Goal: Information Seeking & Learning: Learn about a topic

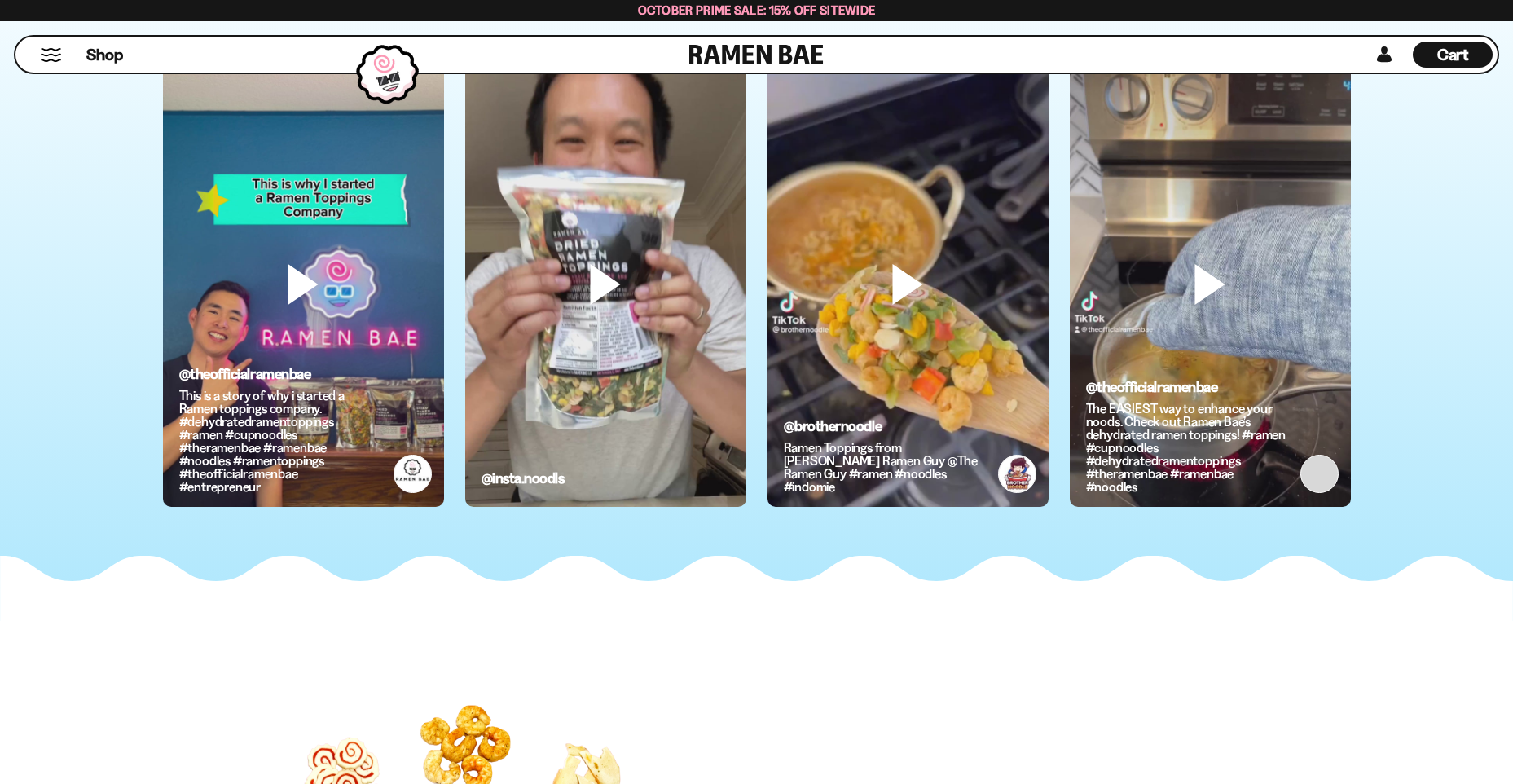
scroll to position [7331, 0]
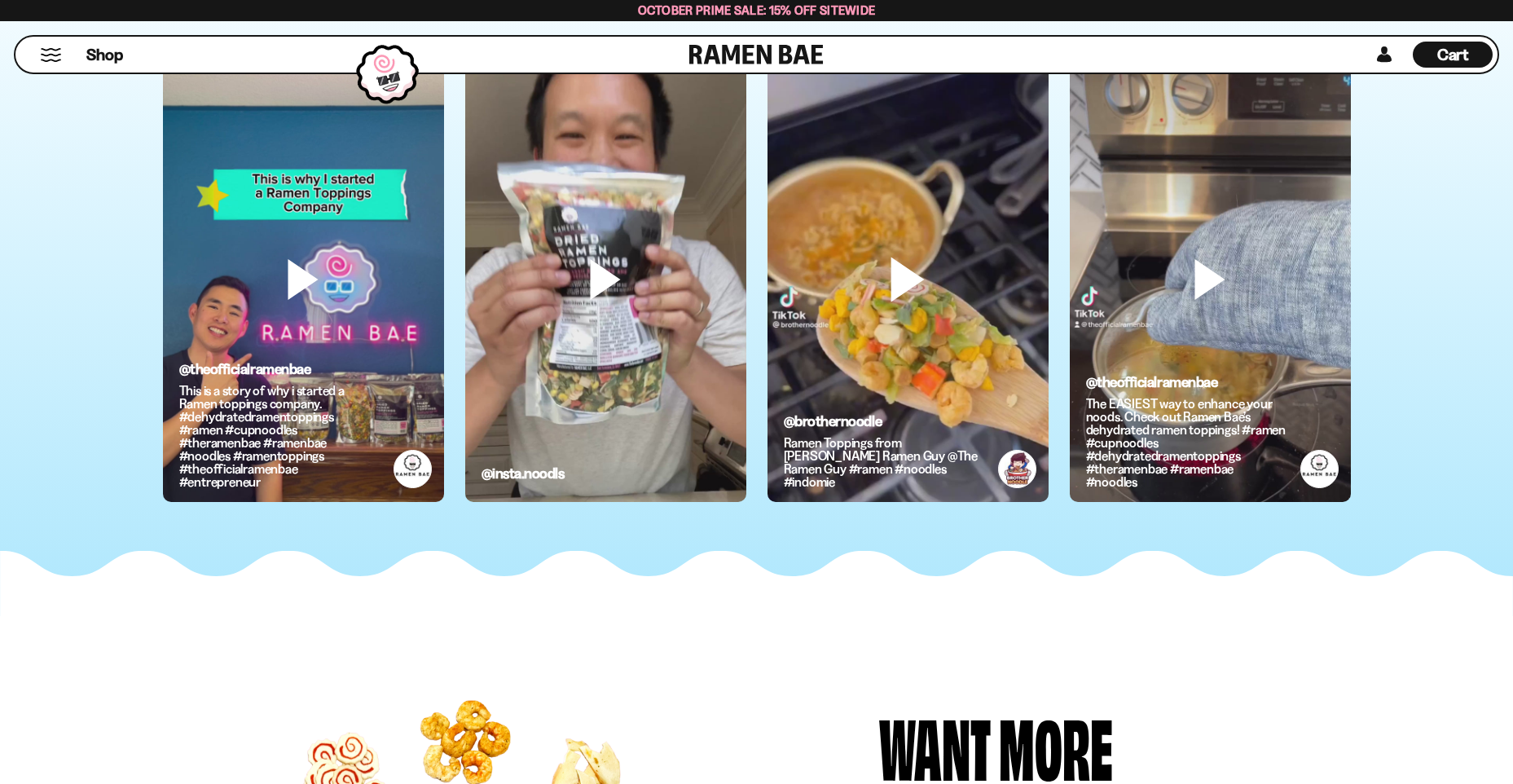
click at [908, 291] on video at bounding box center [908, 306] width 281 height 500
click at [595, 287] on video at bounding box center [606, 306] width 281 height 500
click at [948, 332] on video at bounding box center [908, 306] width 281 height 500
click at [663, 226] on video at bounding box center [606, 306] width 281 height 500
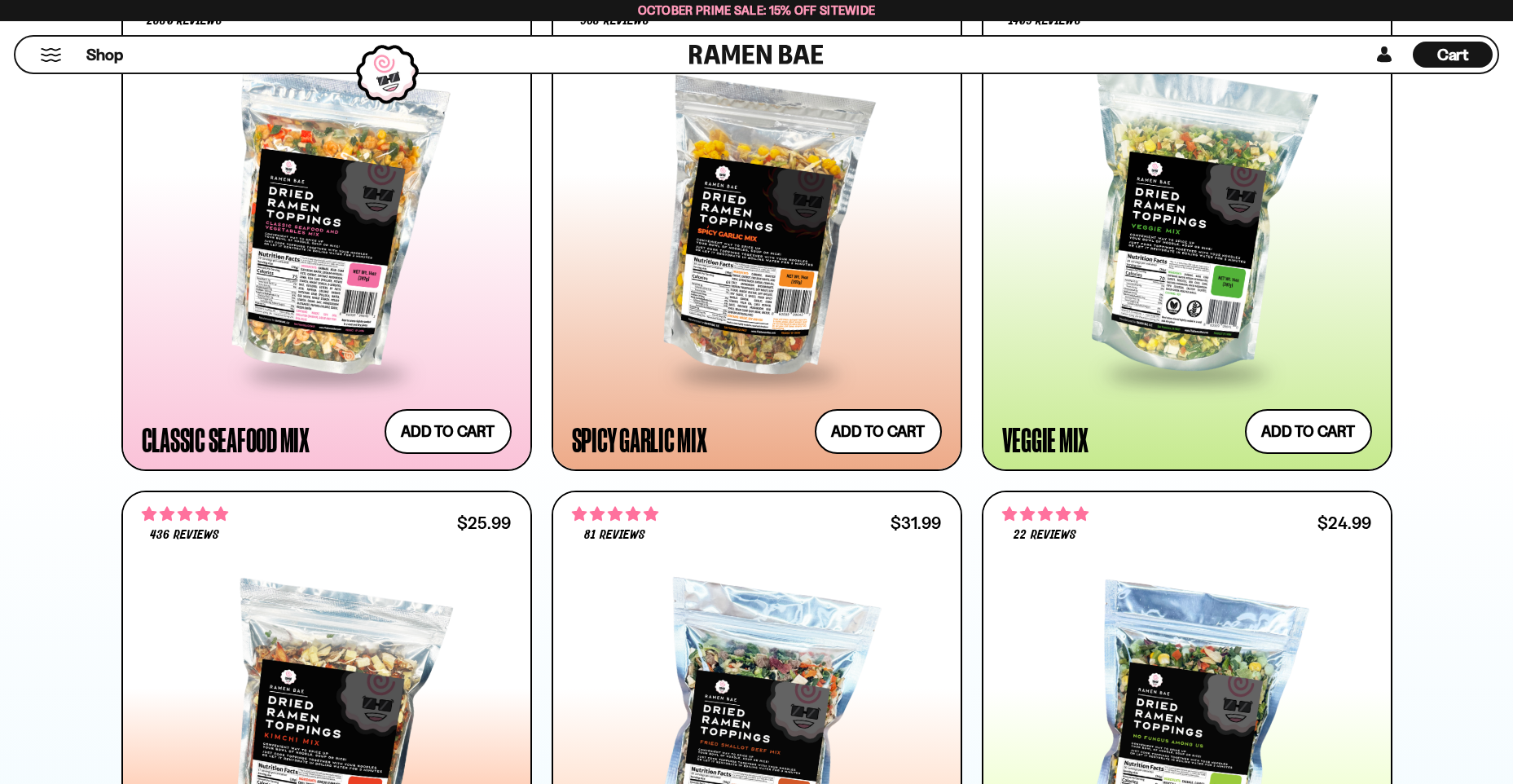
scroll to position [896, 0]
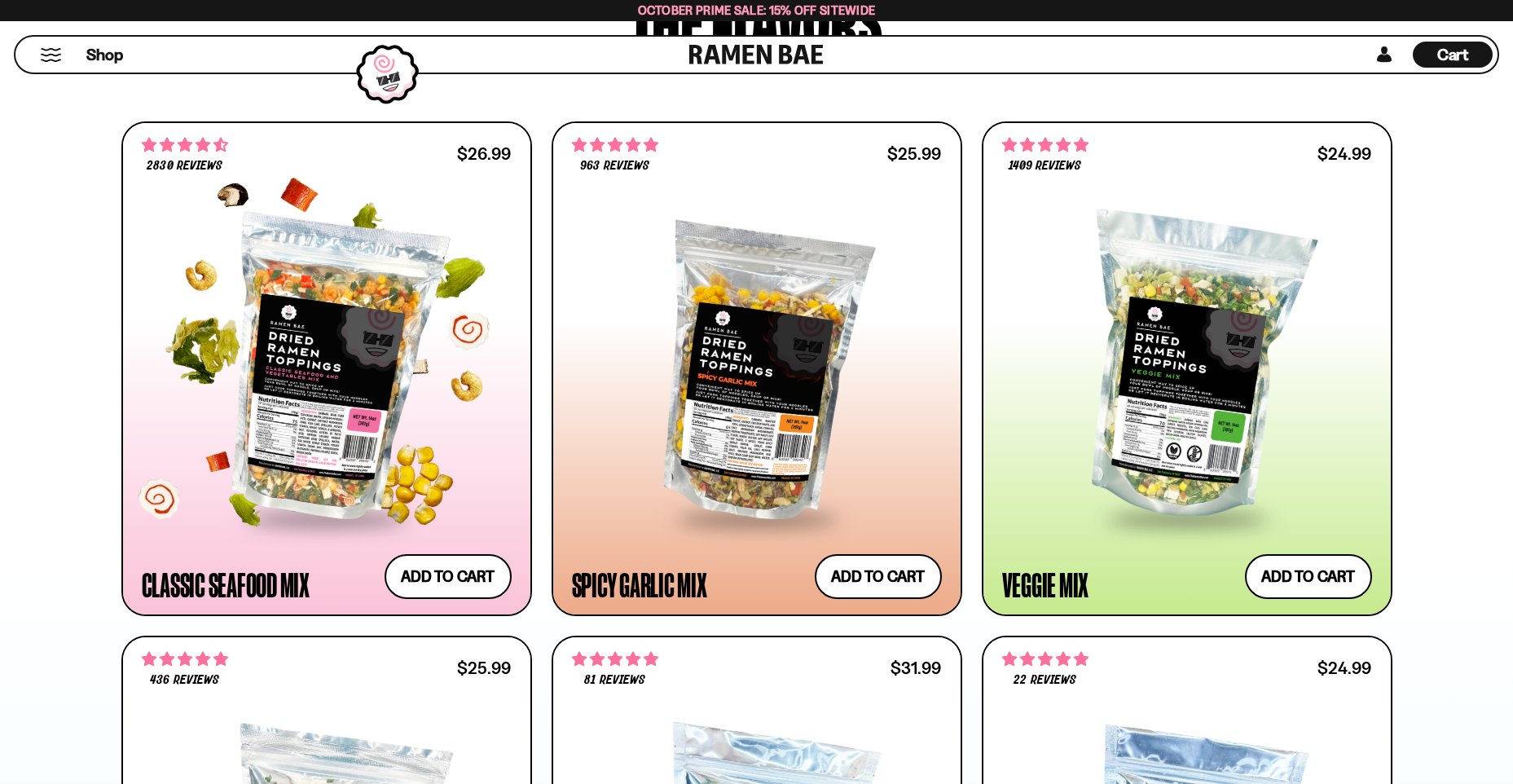
click at [400, 311] on div at bounding box center [326, 369] width 370 height 297
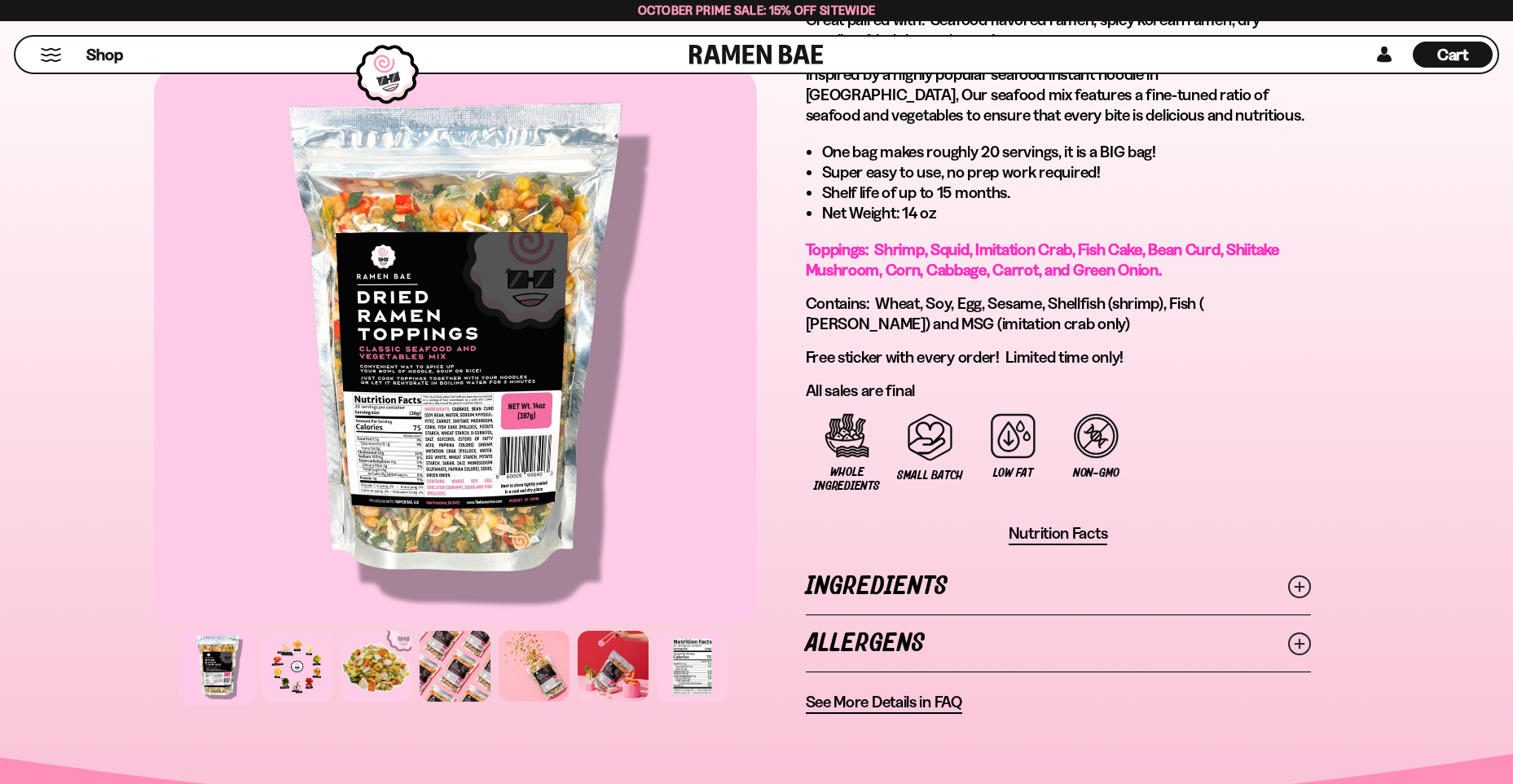
scroll to position [1059, 0]
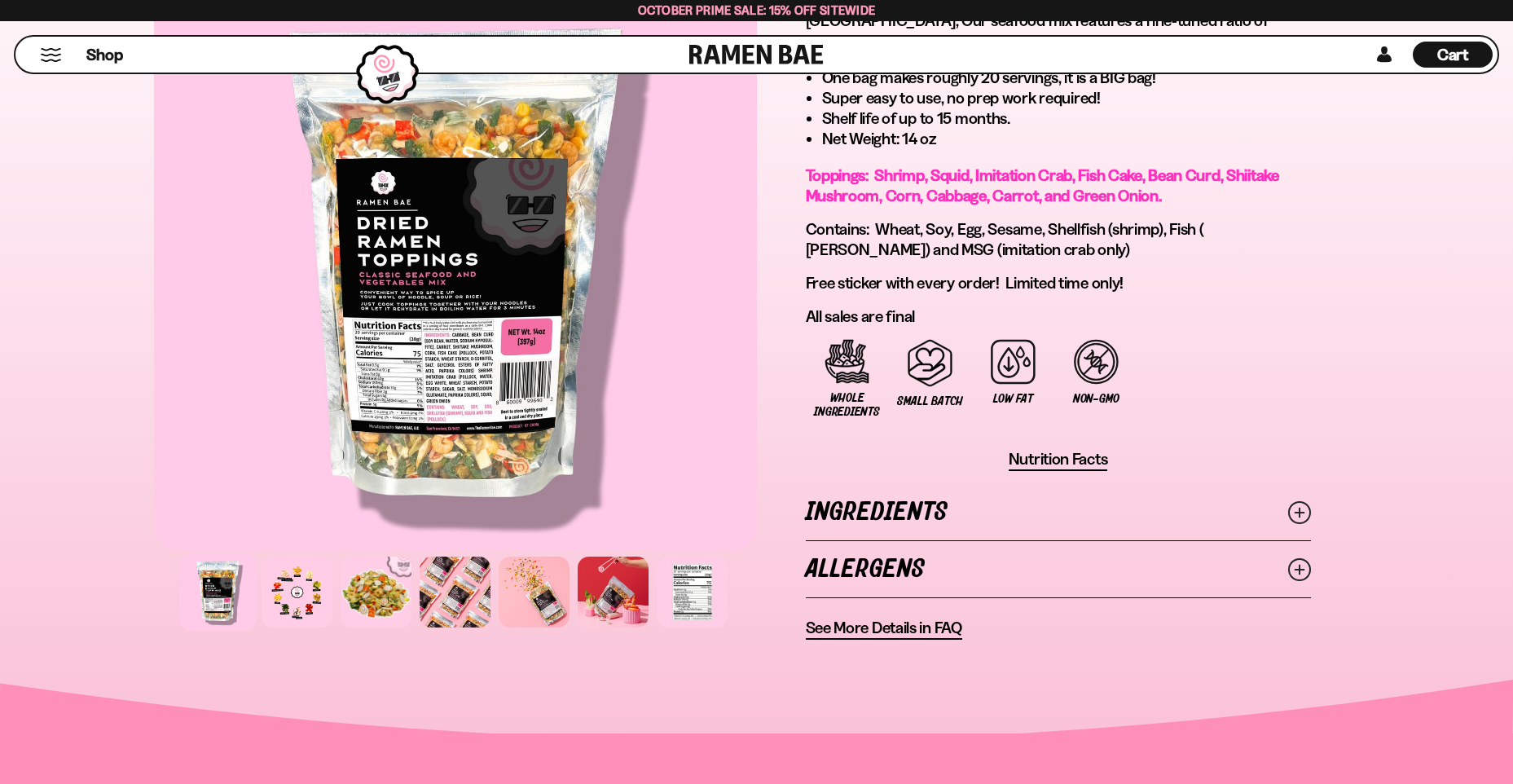
click at [1300, 506] on icon at bounding box center [1300, 513] width 23 height 23
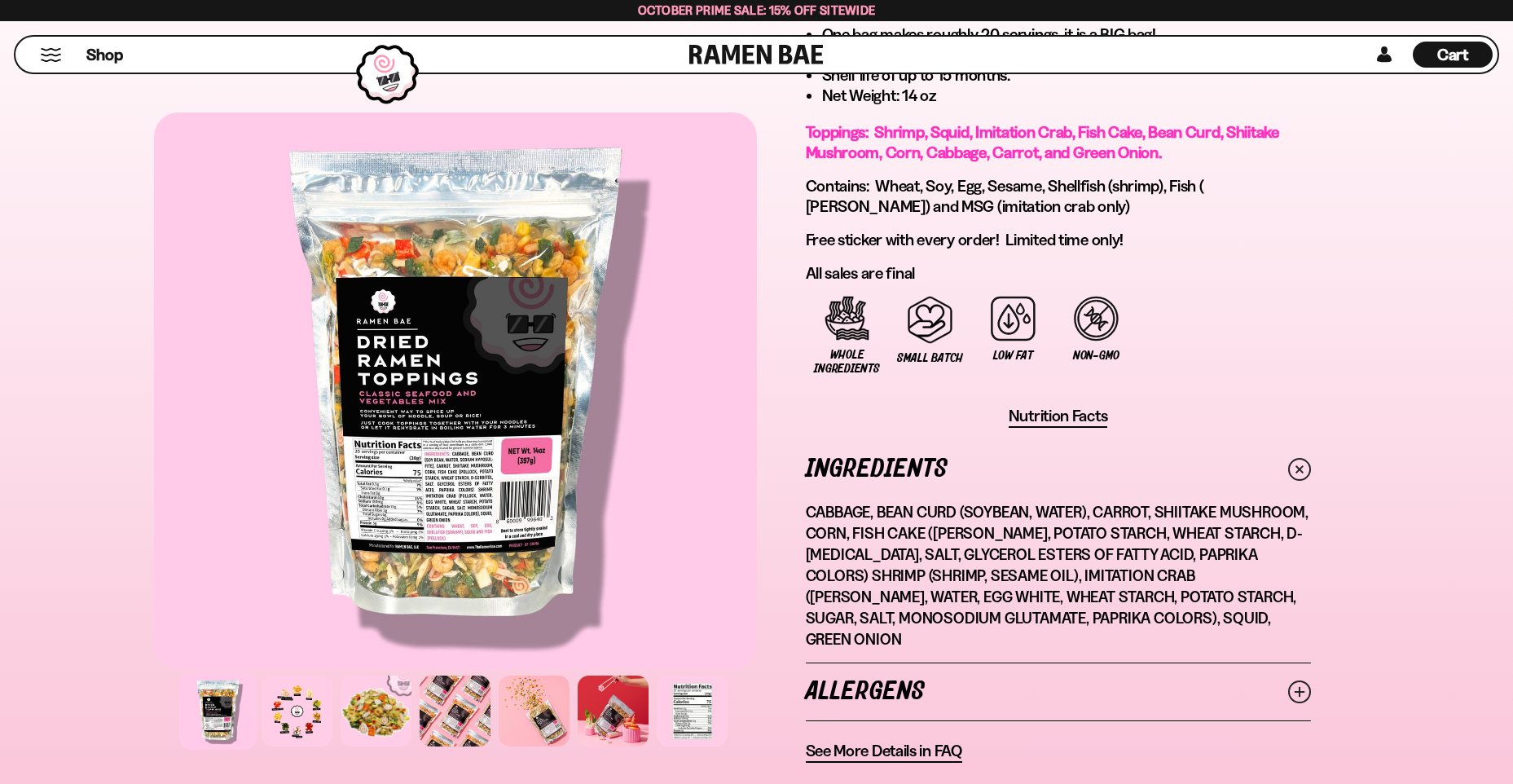
scroll to position [1222, 0]
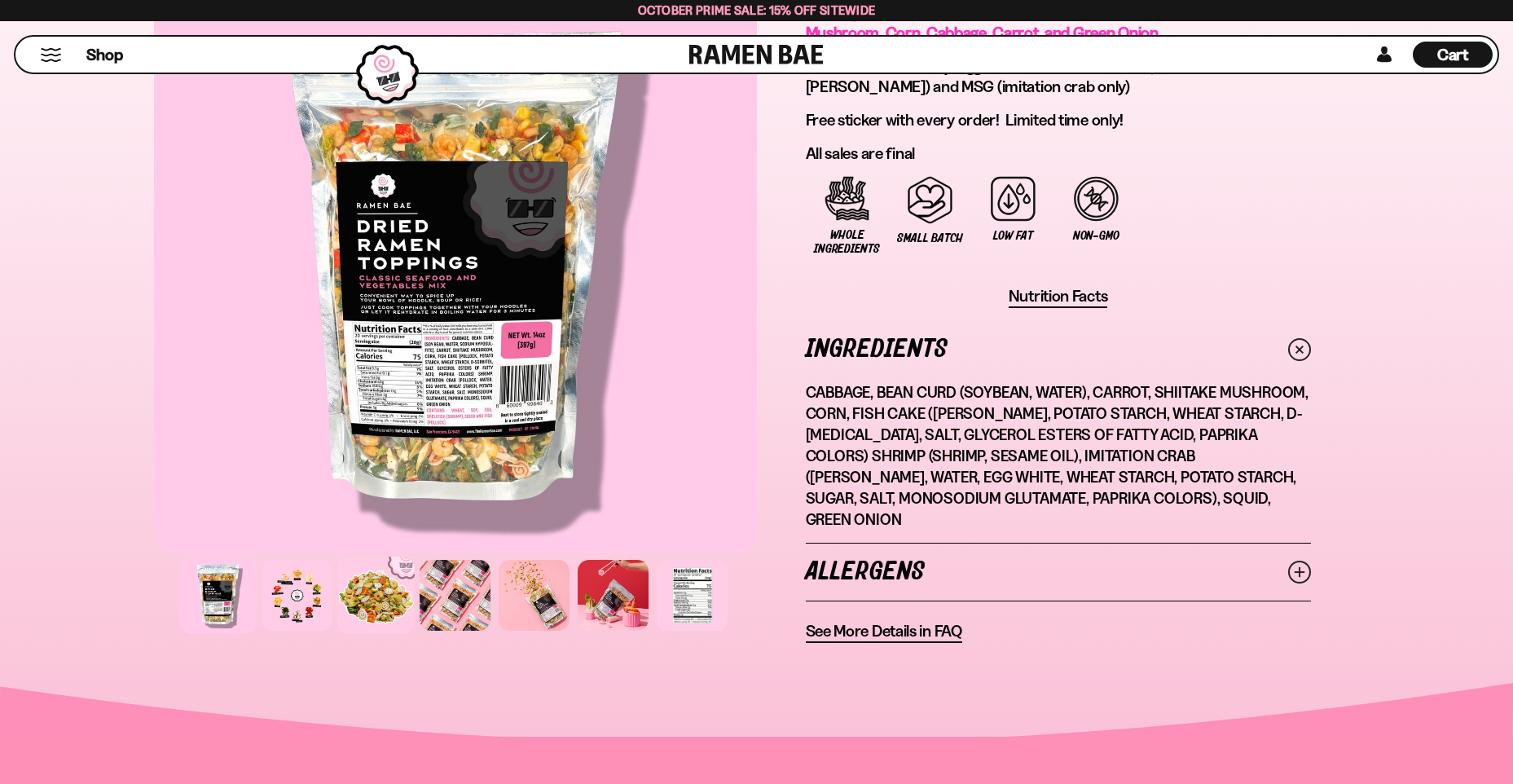
click at [382, 575] on div at bounding box center [376, 595] width 77 height 77
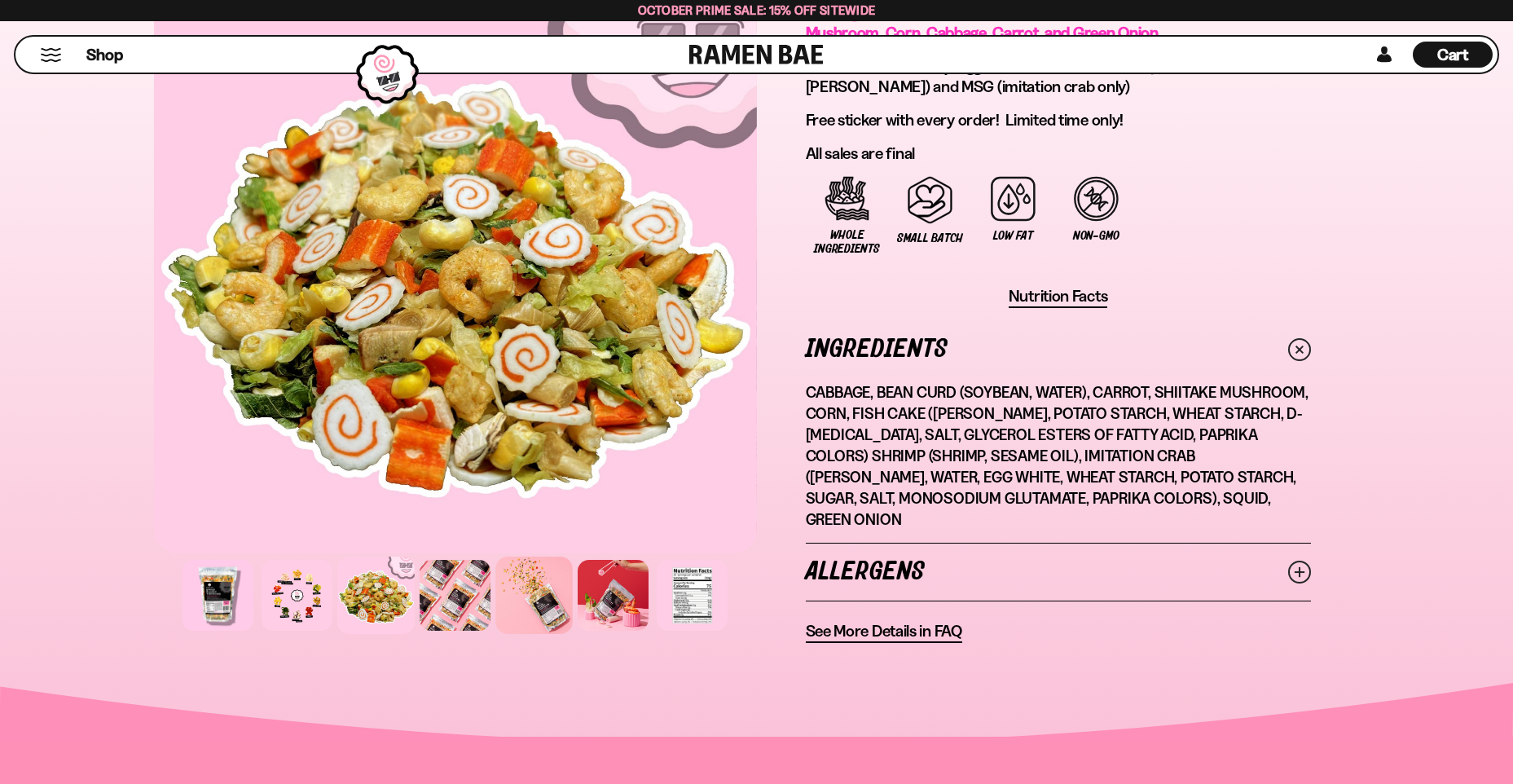
click at [547, 574] on div at bounding box center [534, 595] width 77 height 77
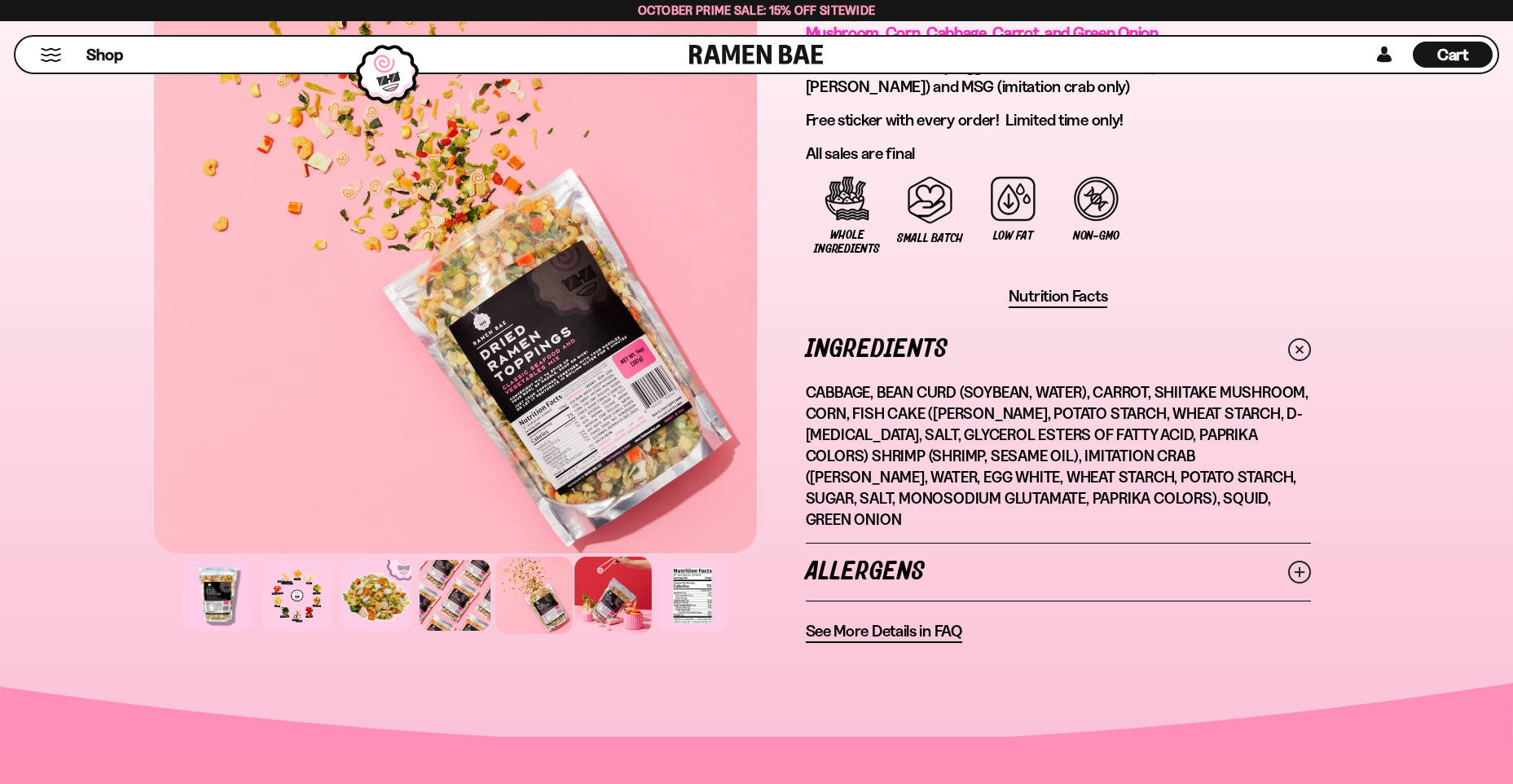
click at [626, 570] on div at bounding box center [613, 595] width 77 height 77
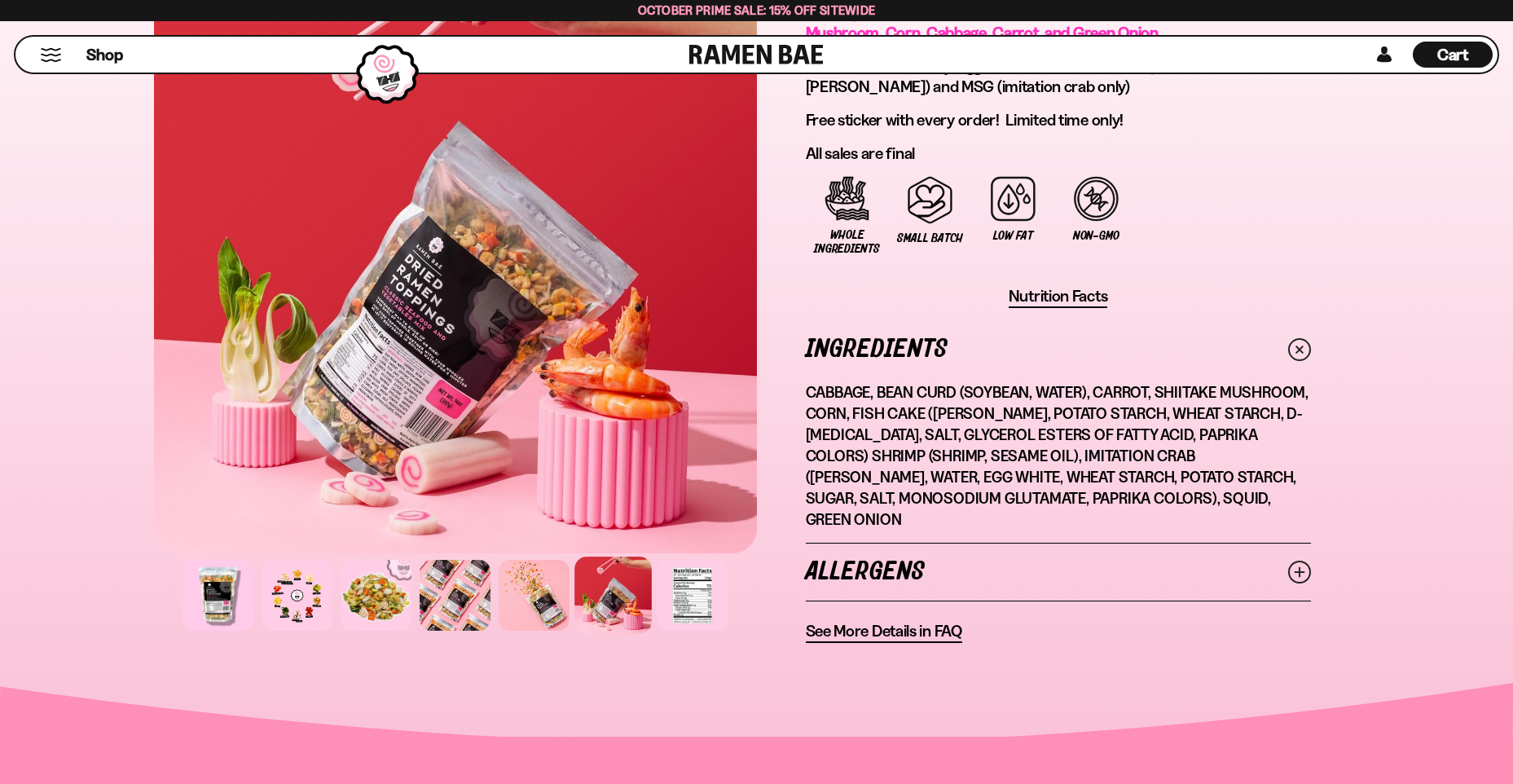
scroll to position [896, 0]
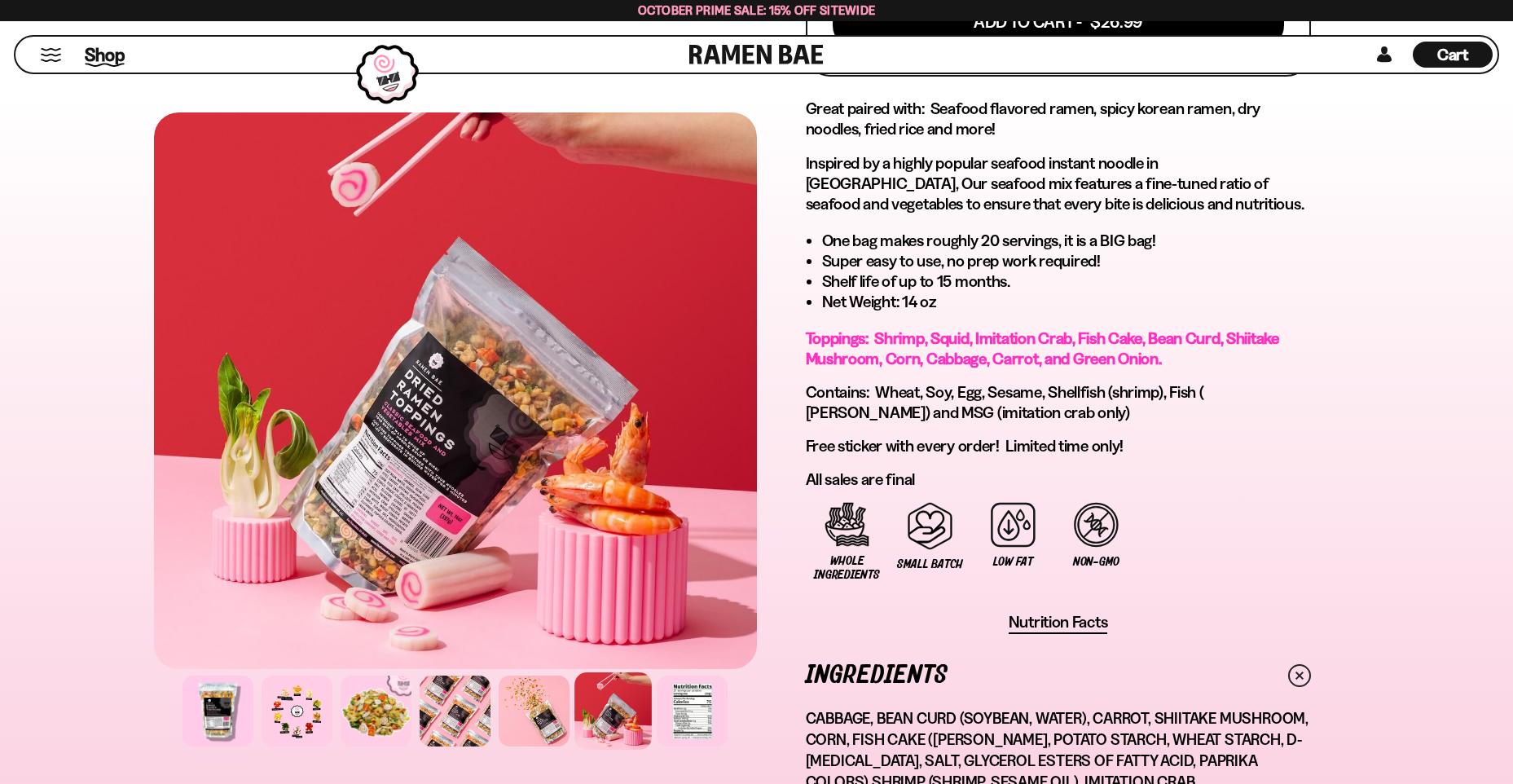
click at [104, 54] on span "Shop" at bounding box center [104, 54] width 40 height 25
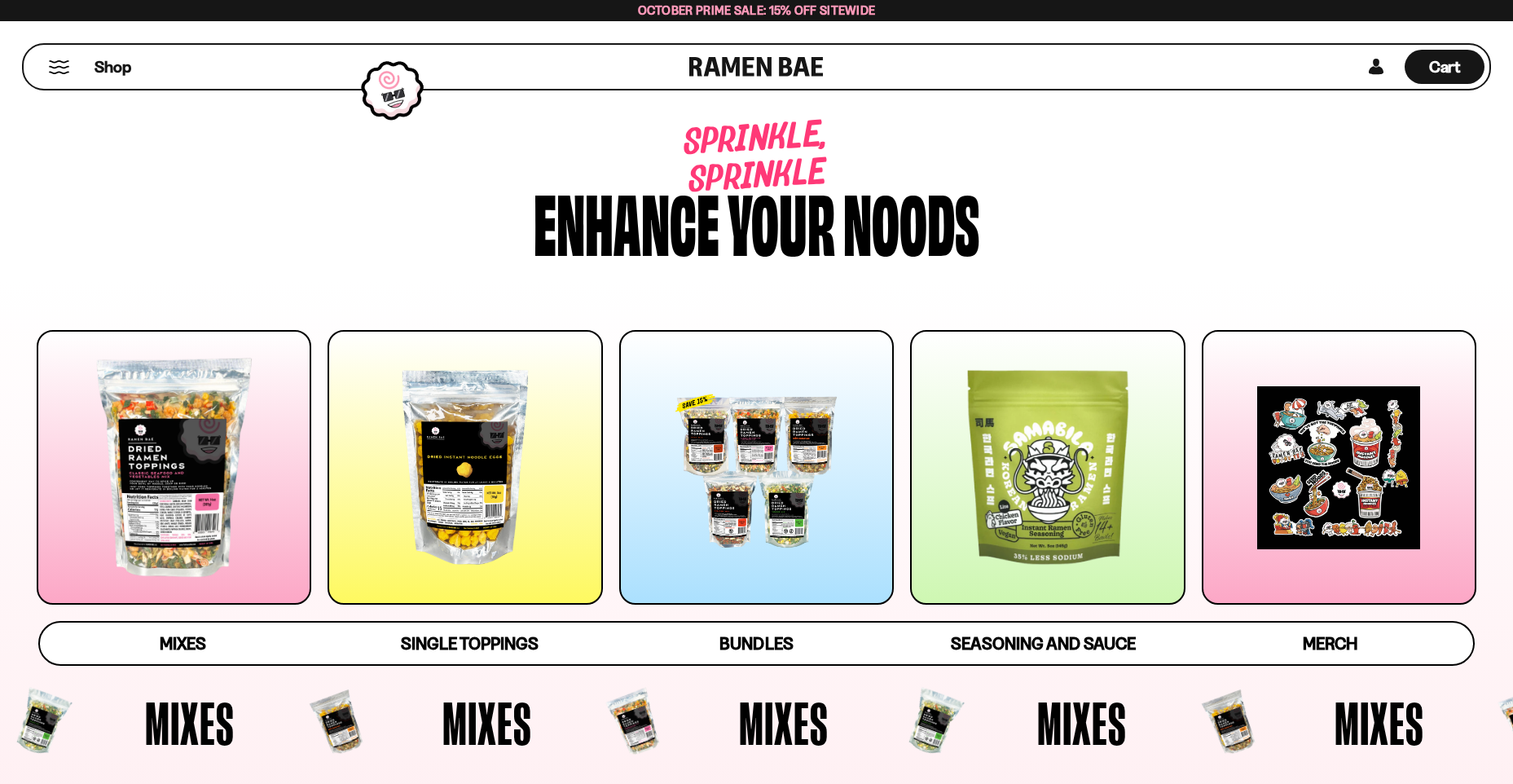
click at [184, 507] on div at bounding box center [174, 467] width 275 height 275
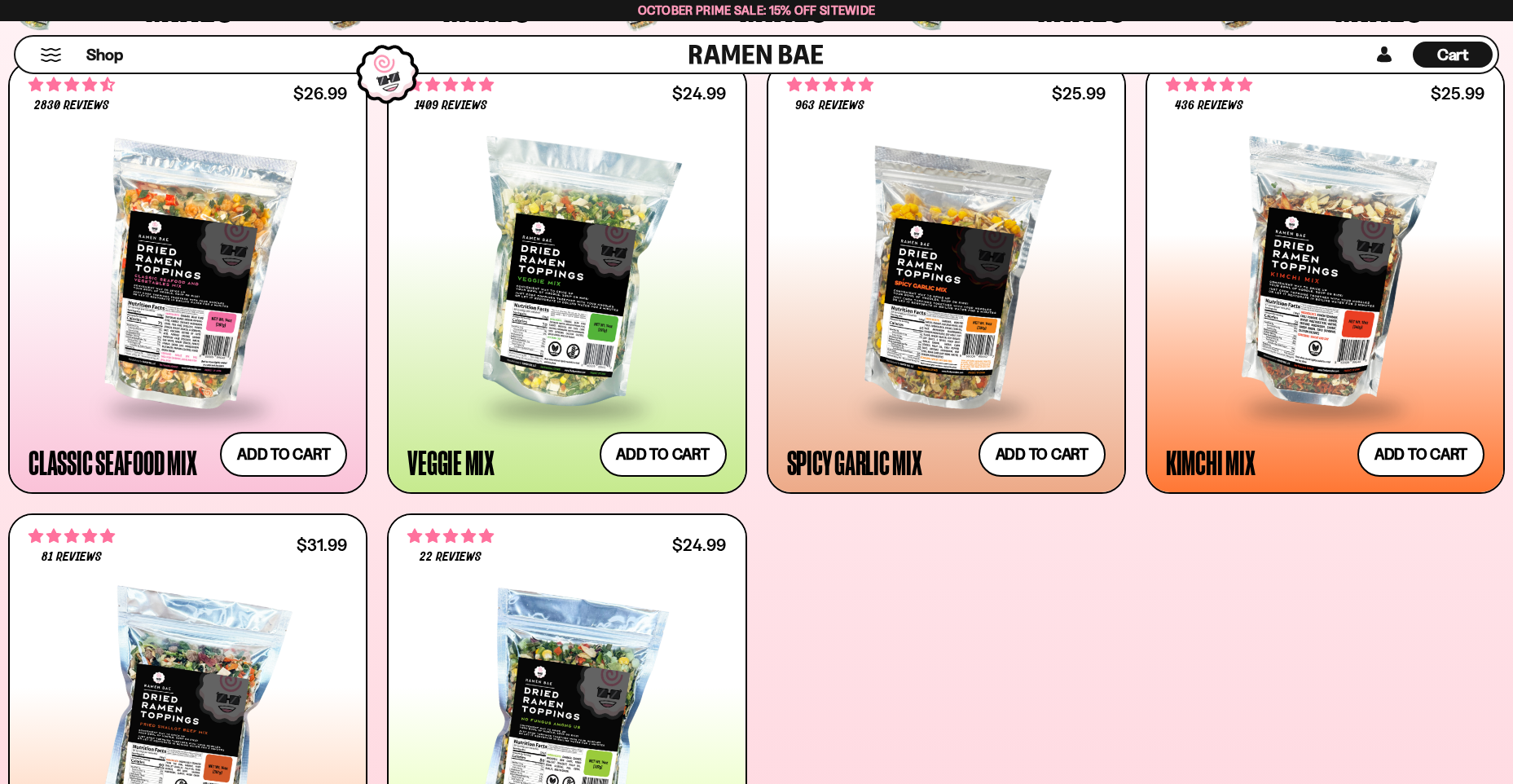
scroll to position [767, 0]
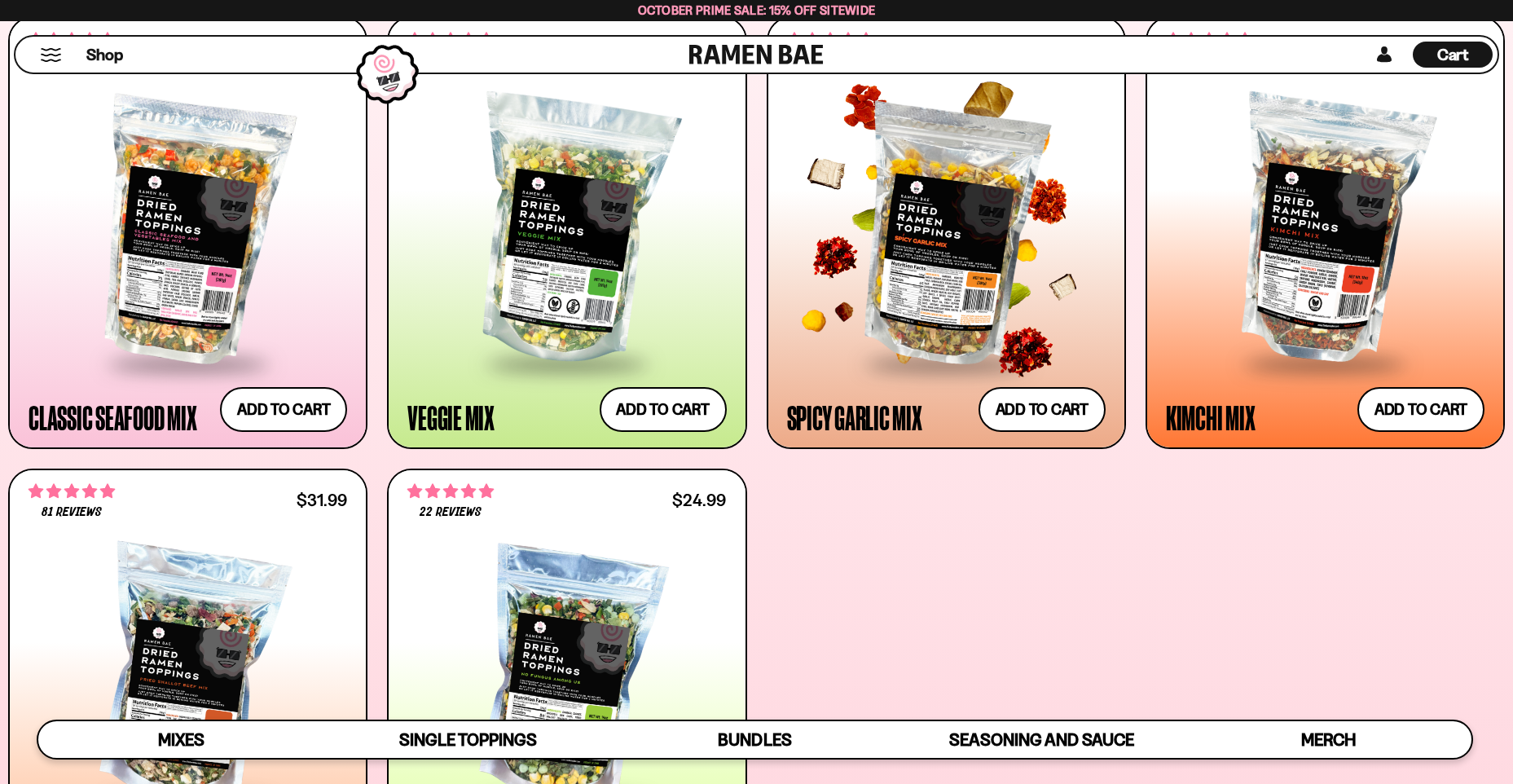
click at [944, 316] on div at bounding box center [946, 231] width 319 height 261
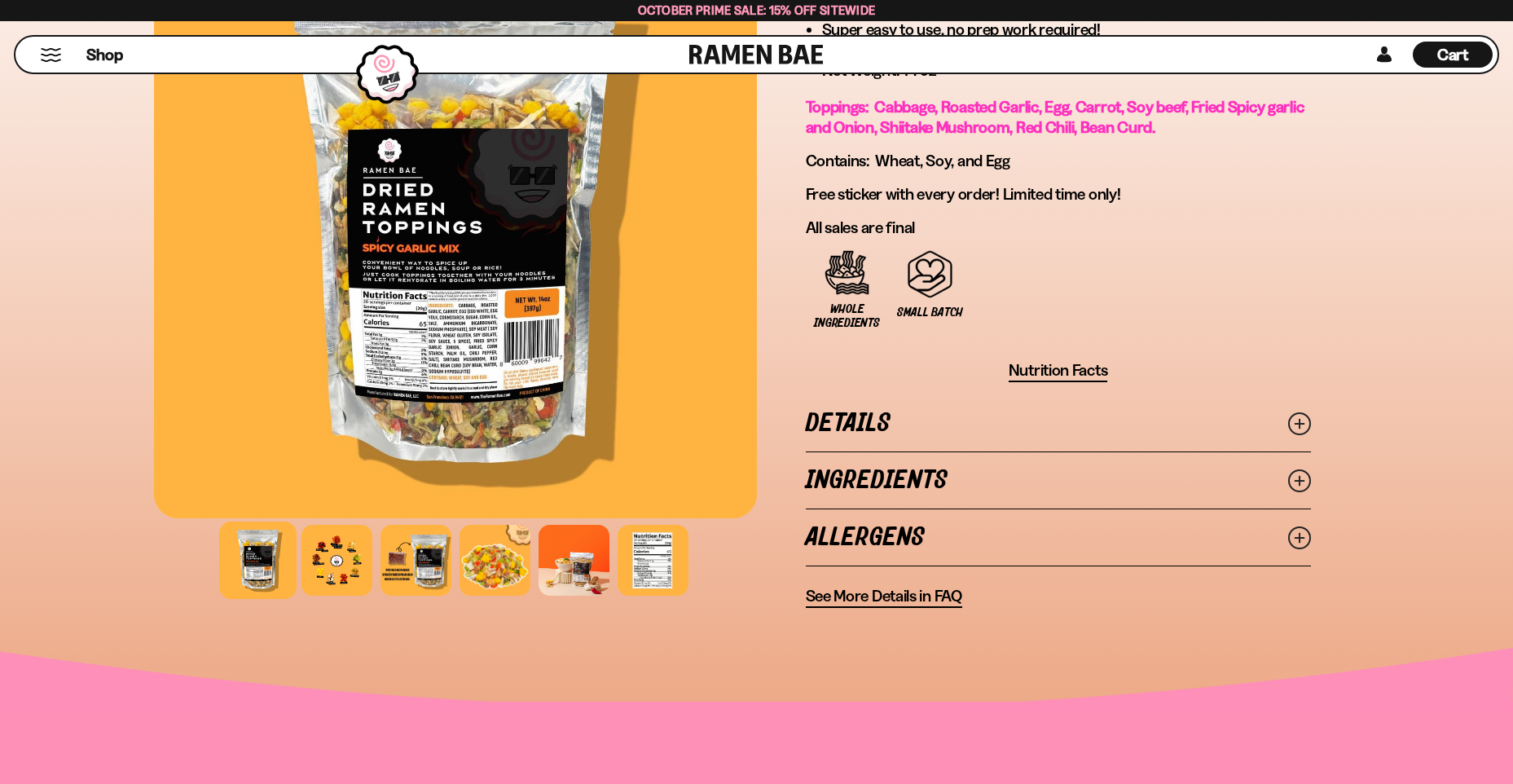
scroll to position [1140, 0]
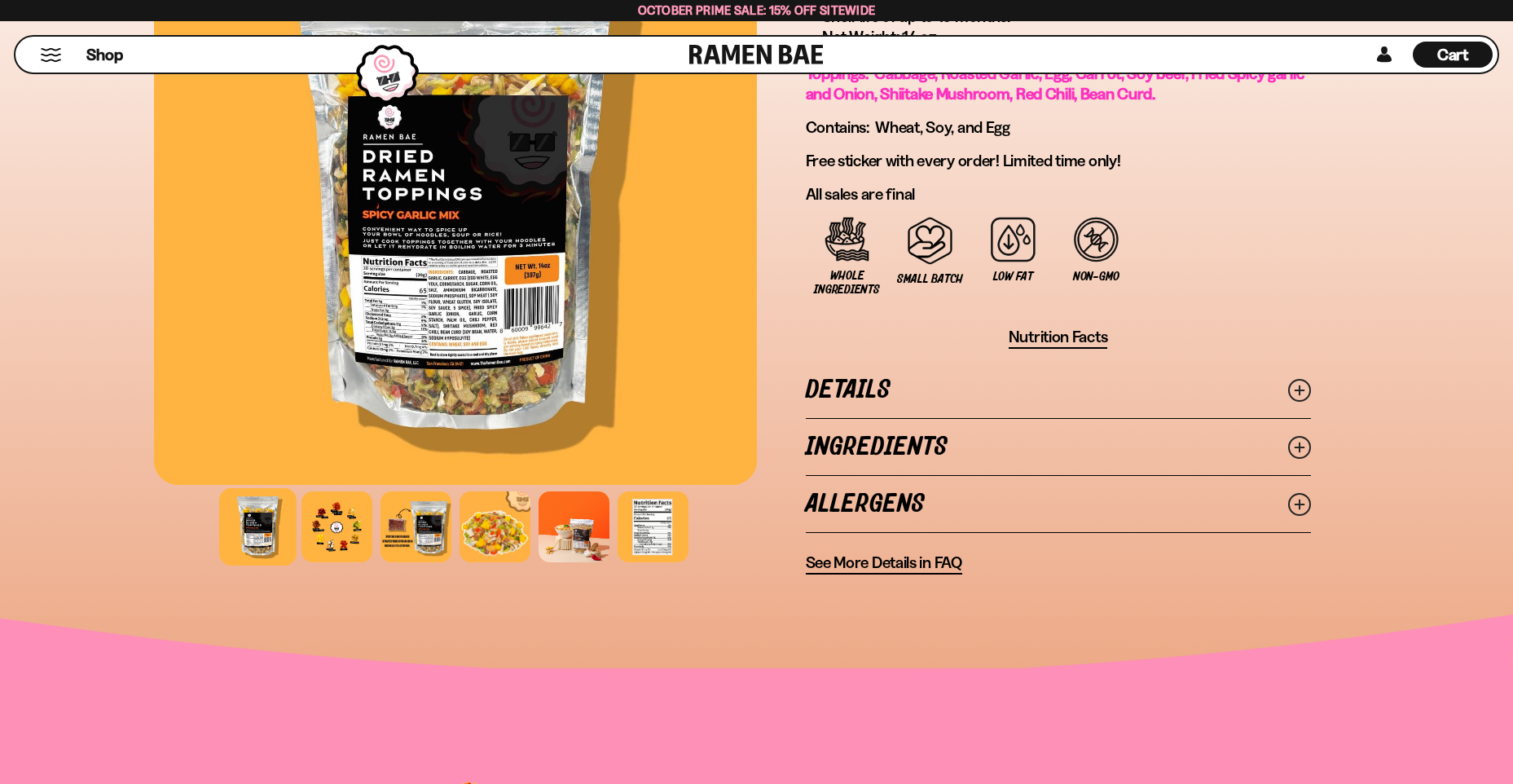
click at [1297, 388] on icon at bounding box center [1300, 390] width 23 height 23
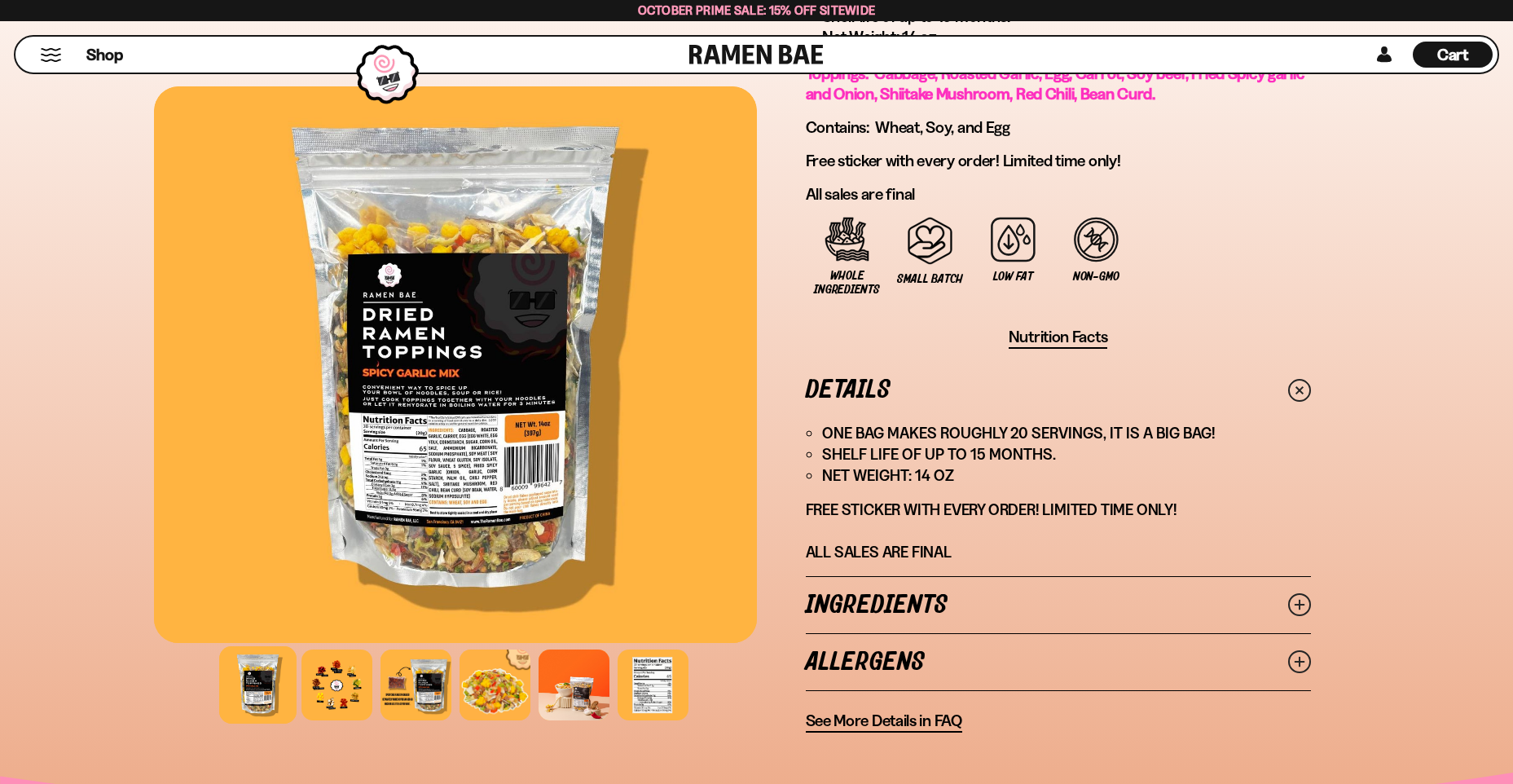
click at [1298, 597] on icon at bounding box center [1300, 604] width 23 height 23
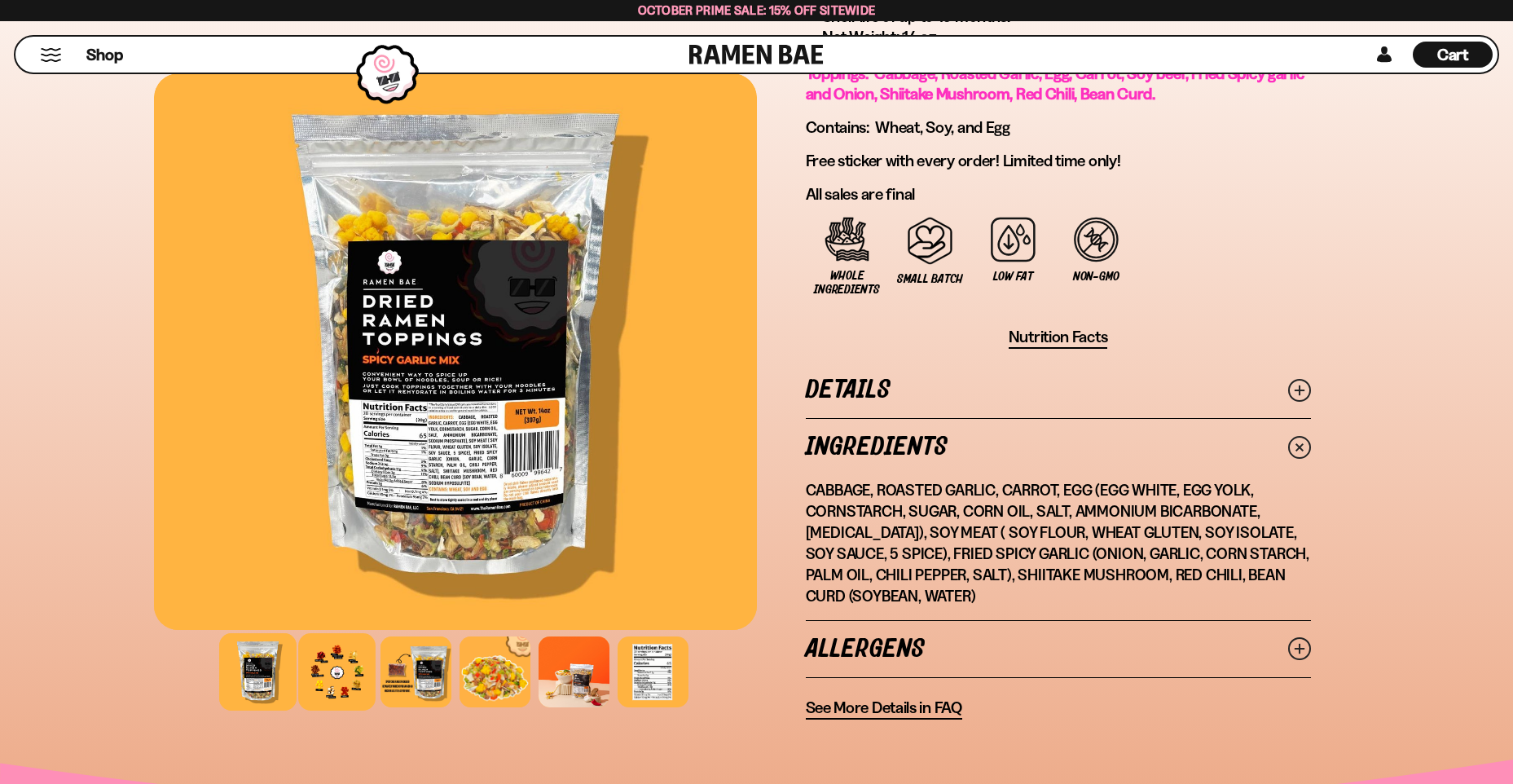
click at [342, 673] on div at bounding box center [337, 672] width 77 height 77
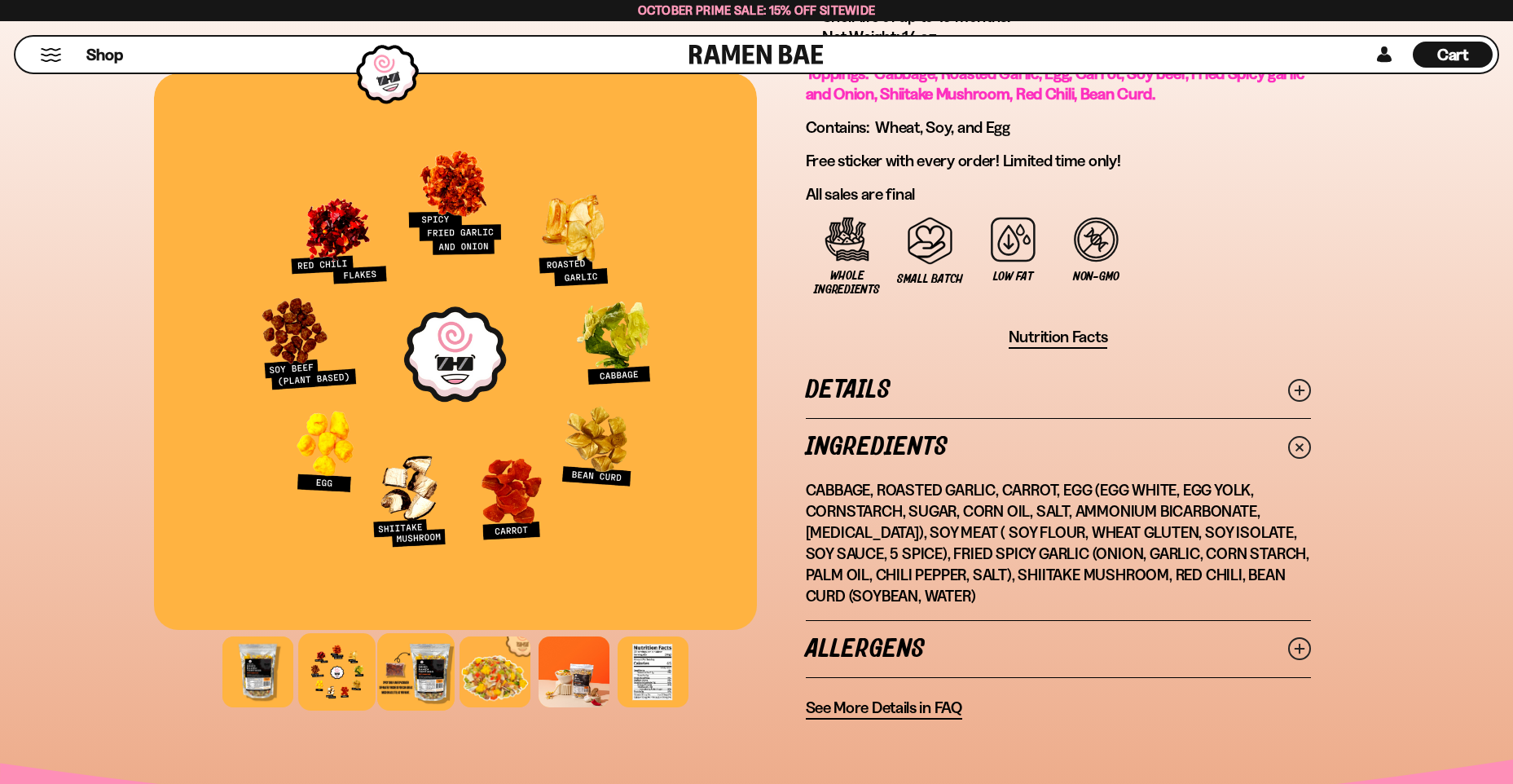
click at [435, 672] on div at bounding box center [416, 672] width 77 height 77
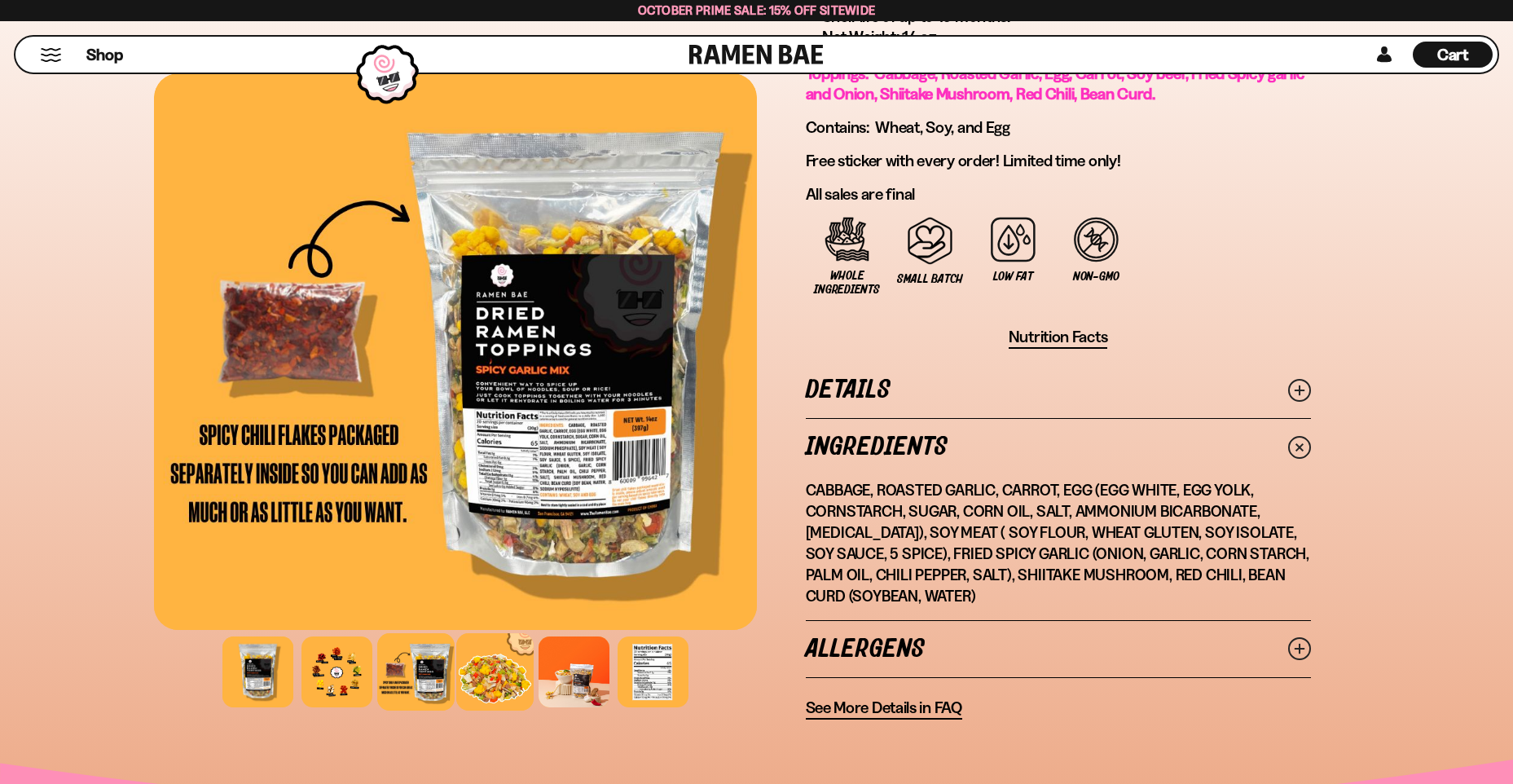
click at [500, 673] on div at bounding box center [495, 672] width 77 height 77
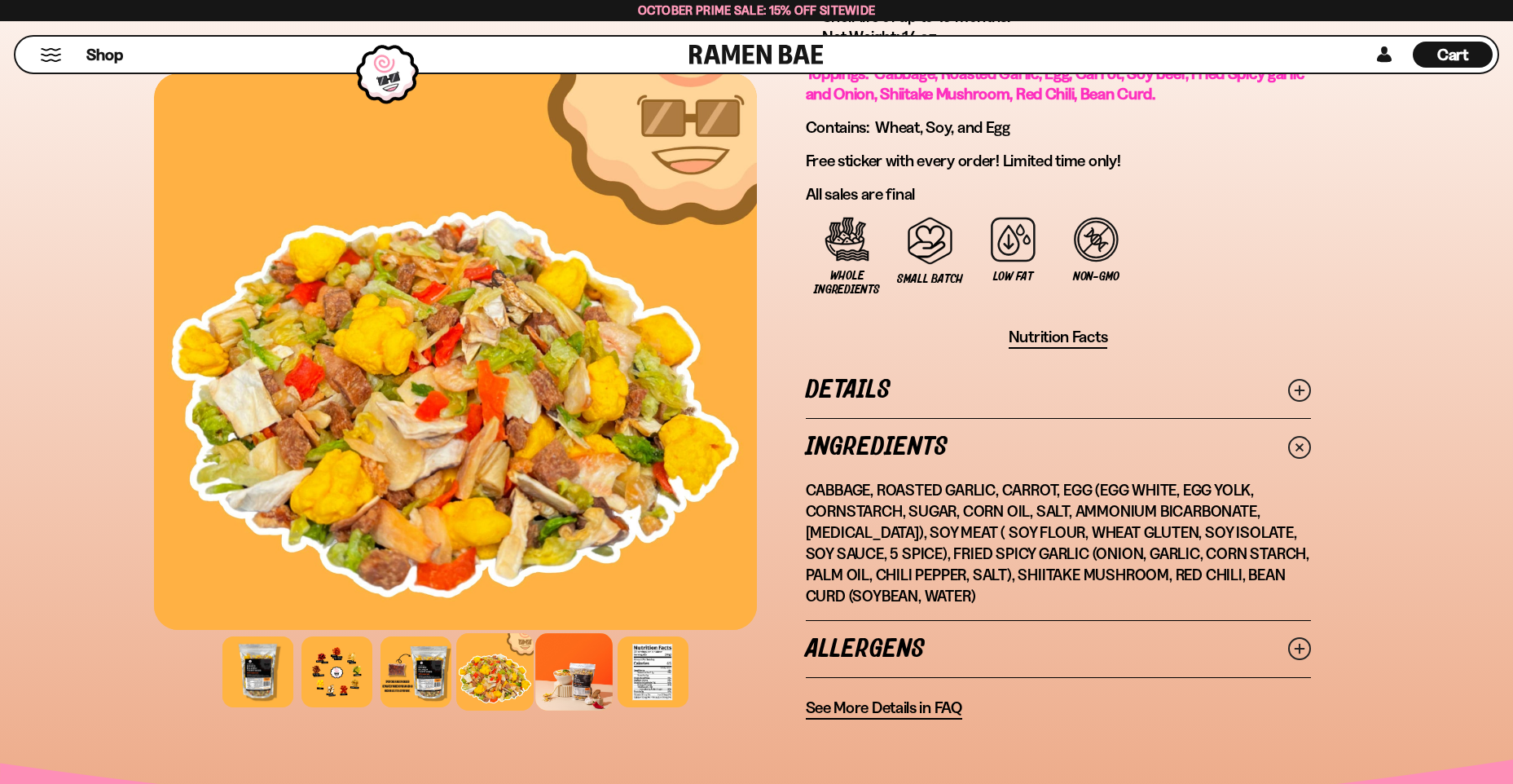
click at [574, 665] on div at bounding box center [574, 672] width 77 height 77
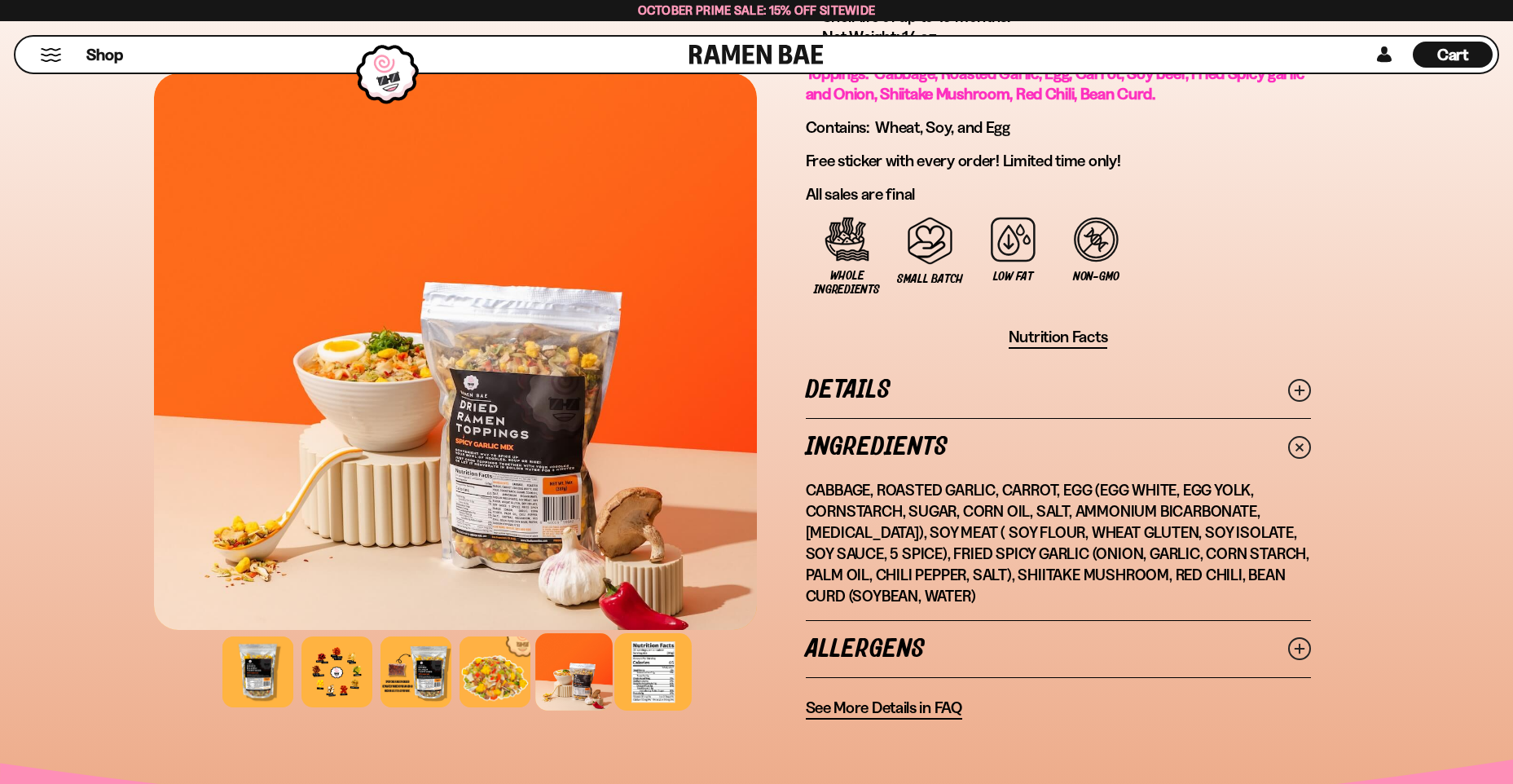
click at [651, 664] on div at bounding box center [653, 672] width 77 height 77
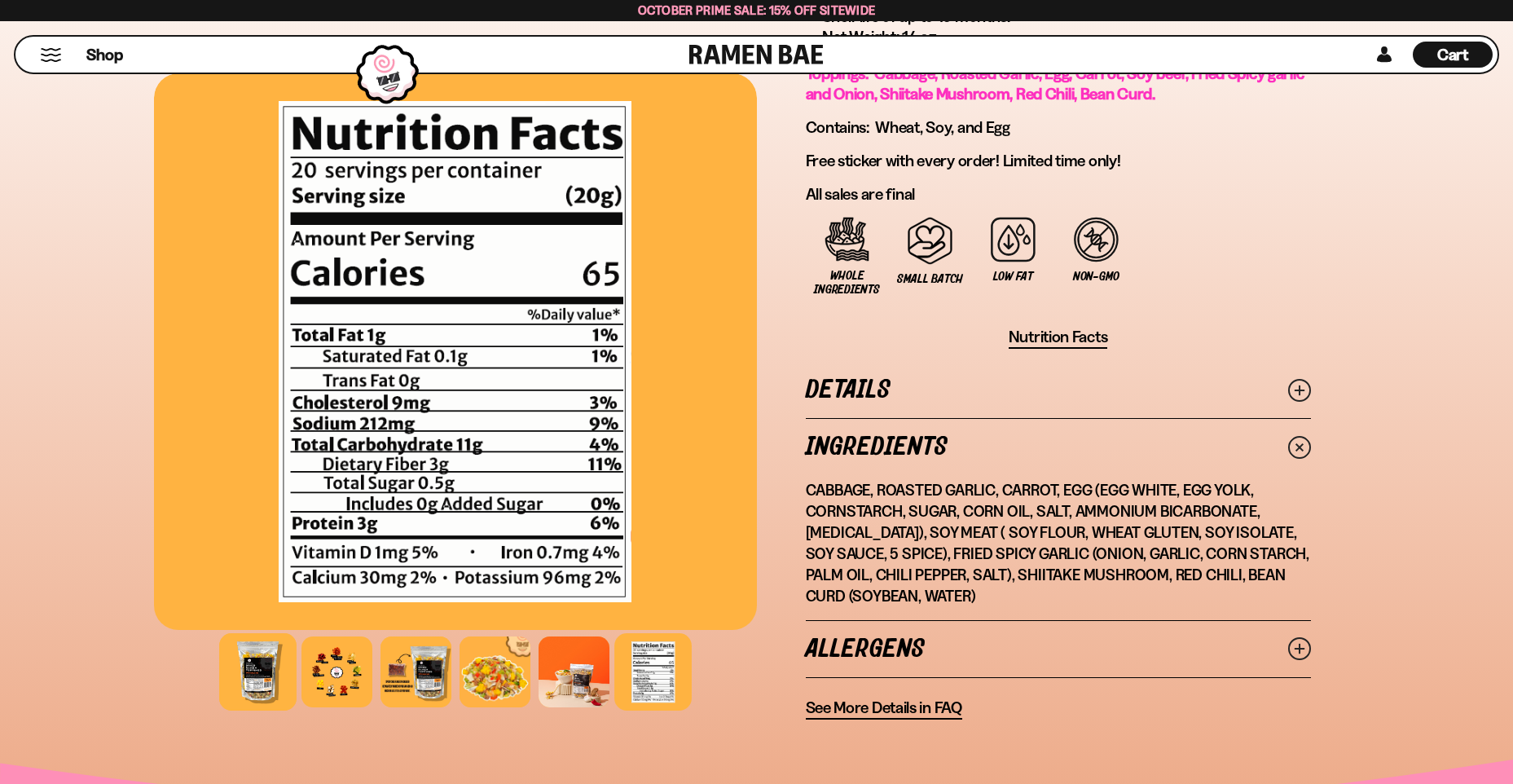
click at [247, 658] on div at bounding box center [258, 672] width 77 height 77
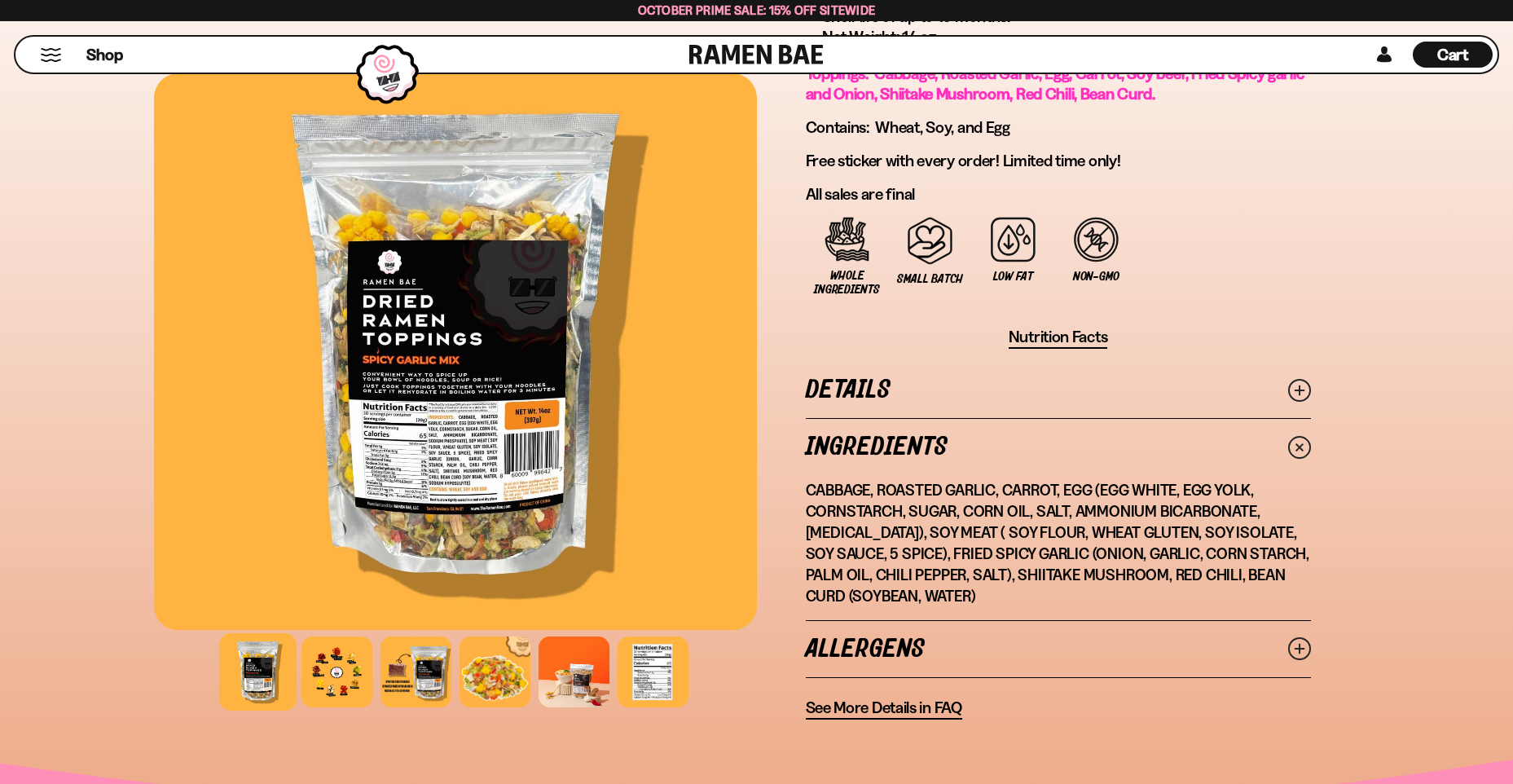
click at [871, 705] on span "See More Details in FAQ" at bounding box center [884, 707] width 156 height 20
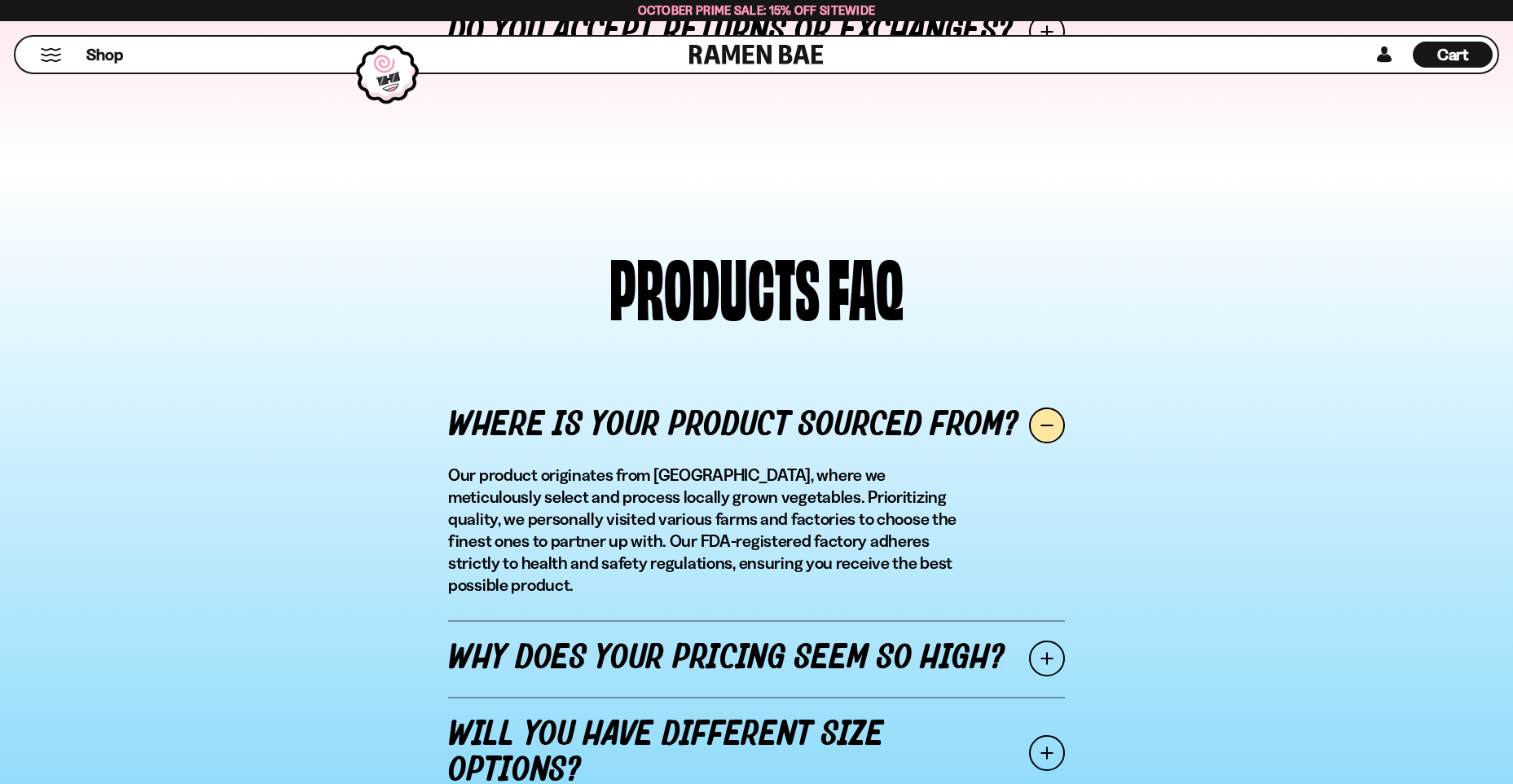
scroll to position [1629, 0]
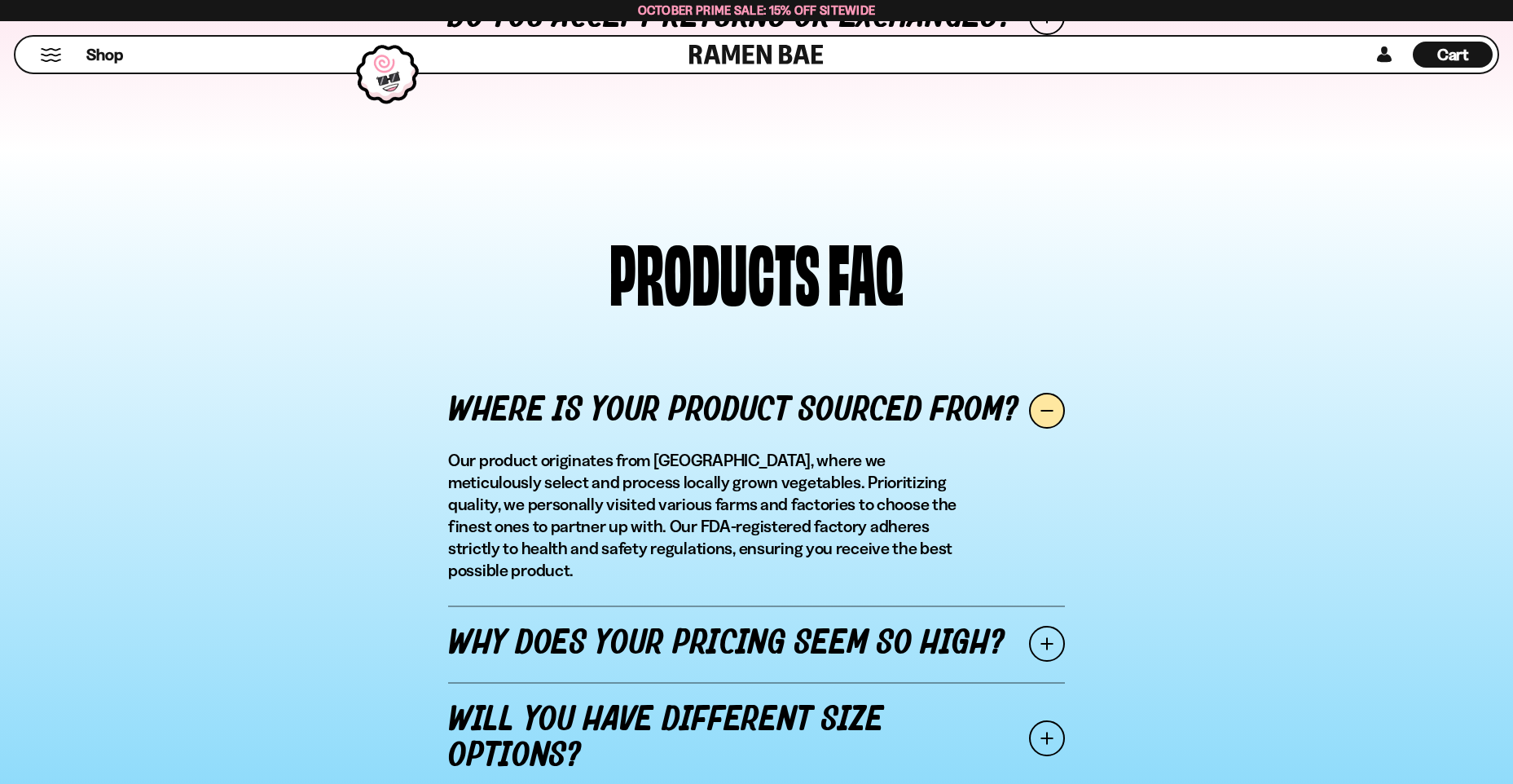
click at [1043, 629] on span at bounding box center [1047, 644] width 36 height 36
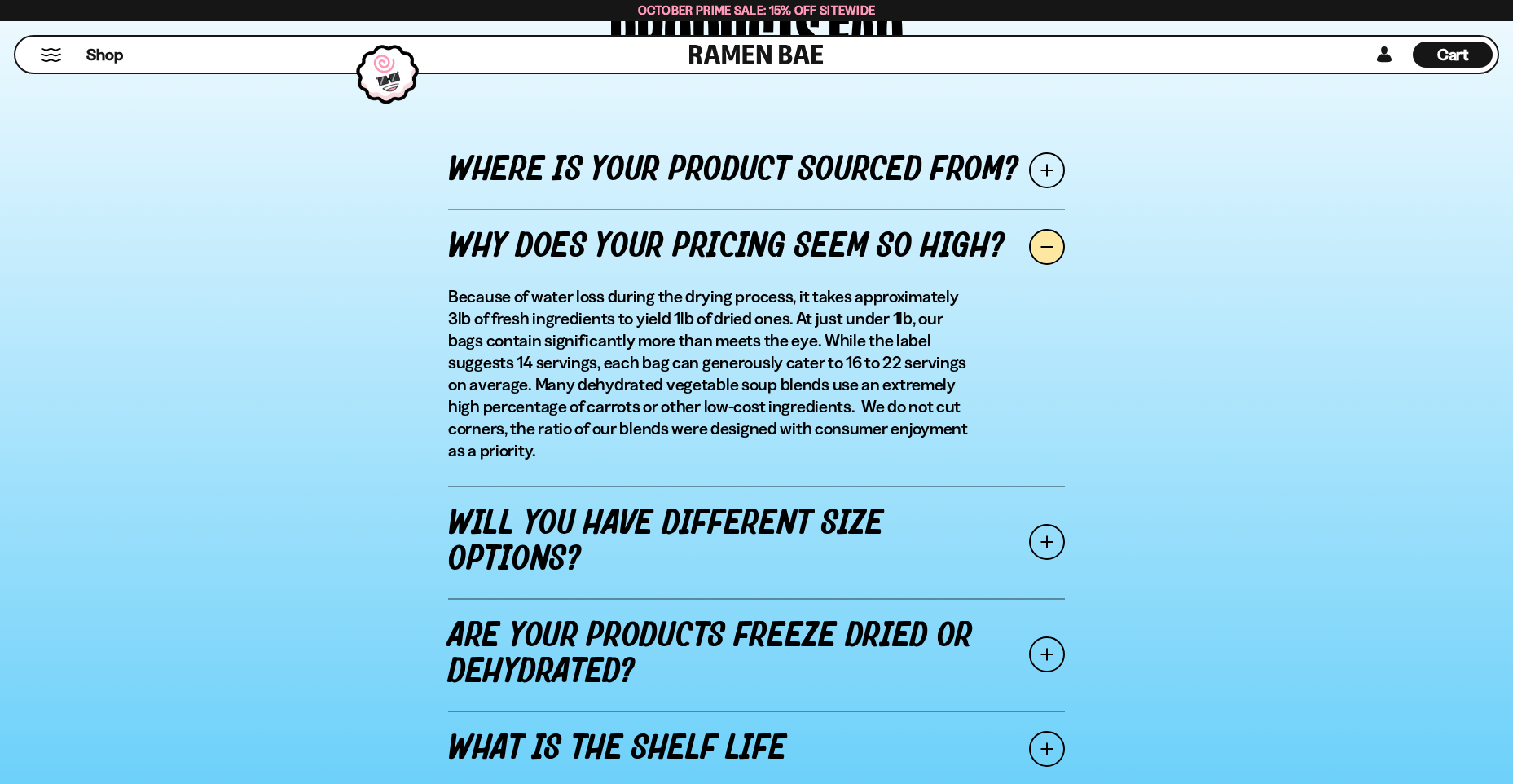
scroll to position [2037, 0]
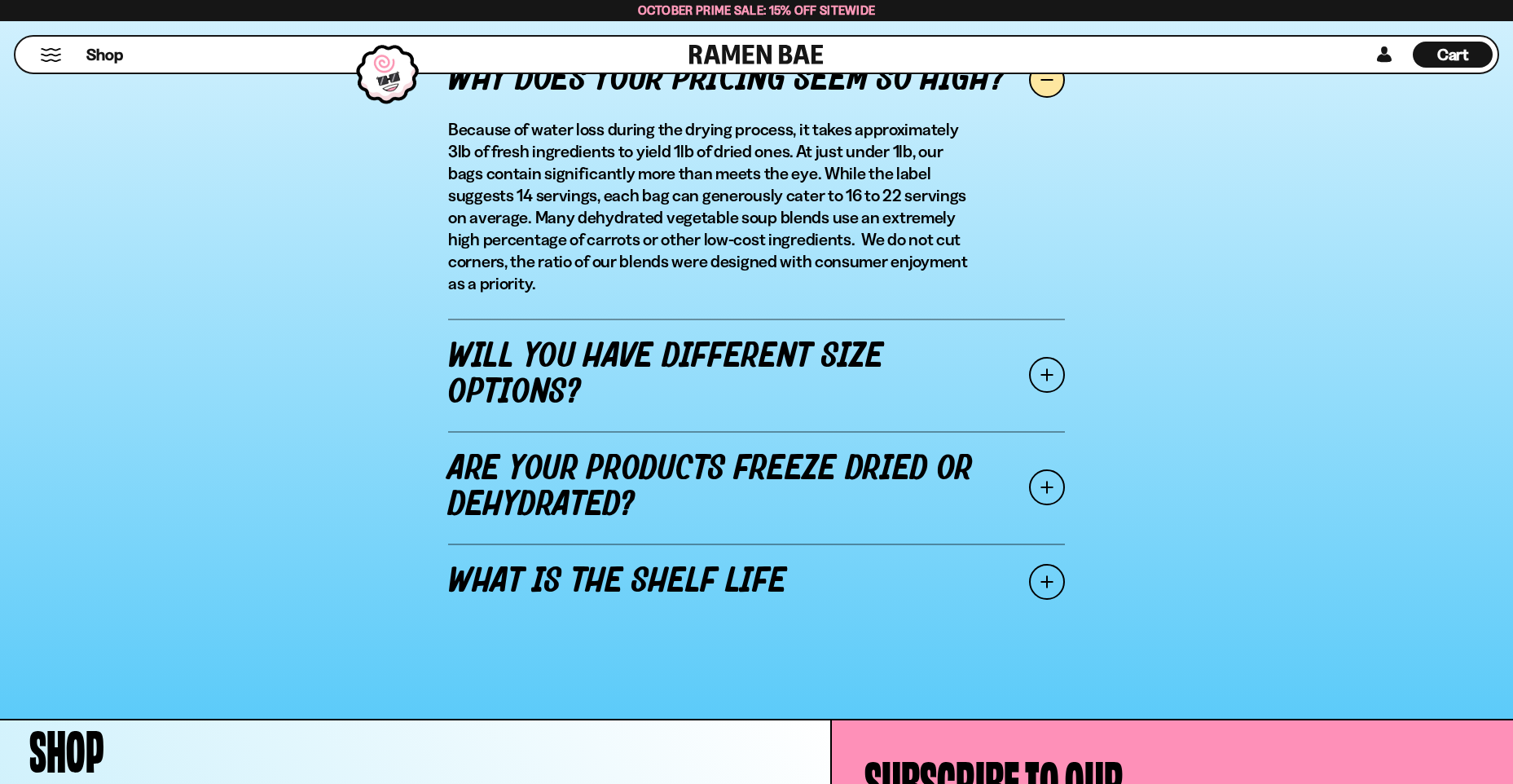
click at [1046, 499] on span at bounding box center [1047, 486] width 36 height 36
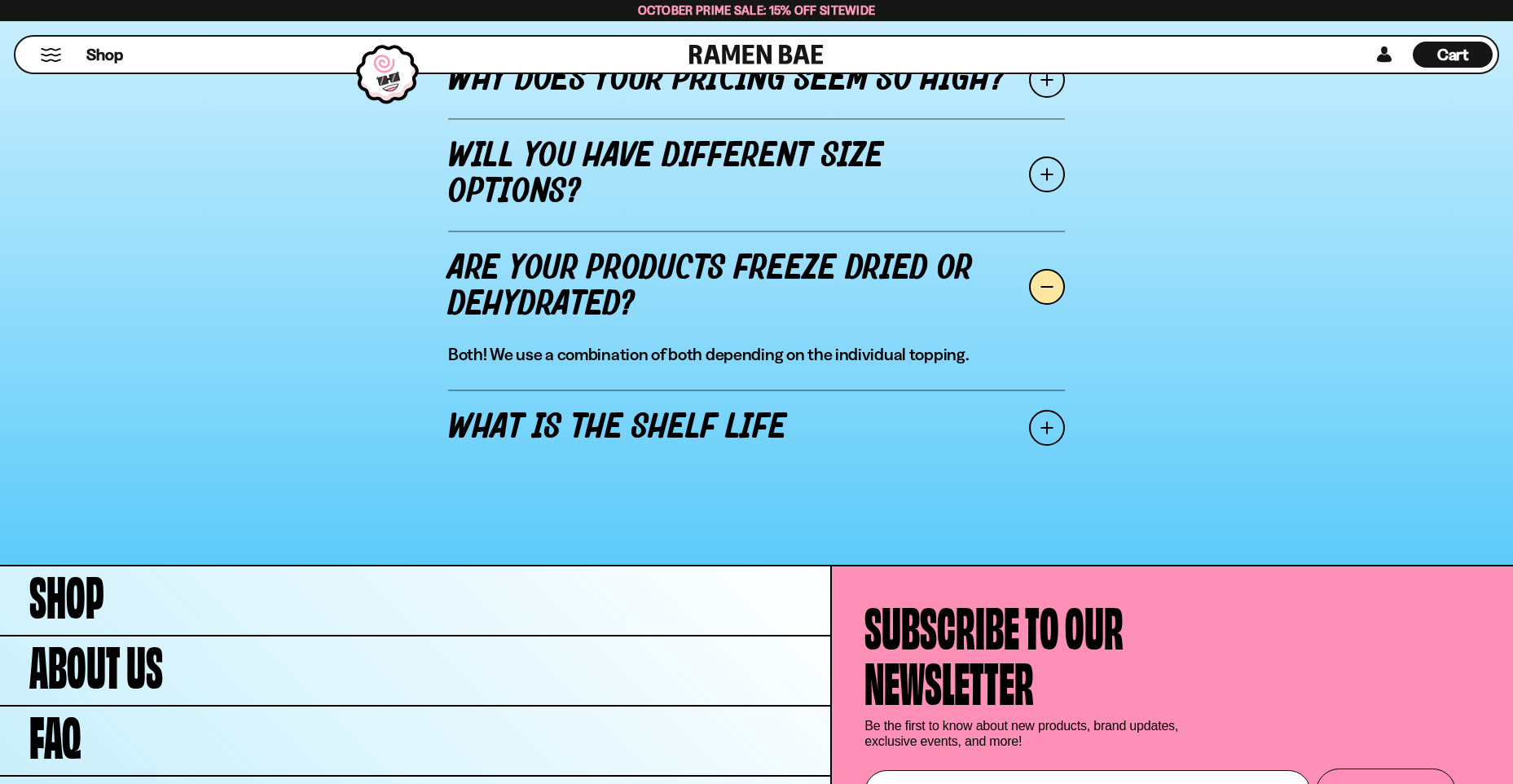
click at [1055, 439] on span at bounding box center [1047, 428] width 36 height 36
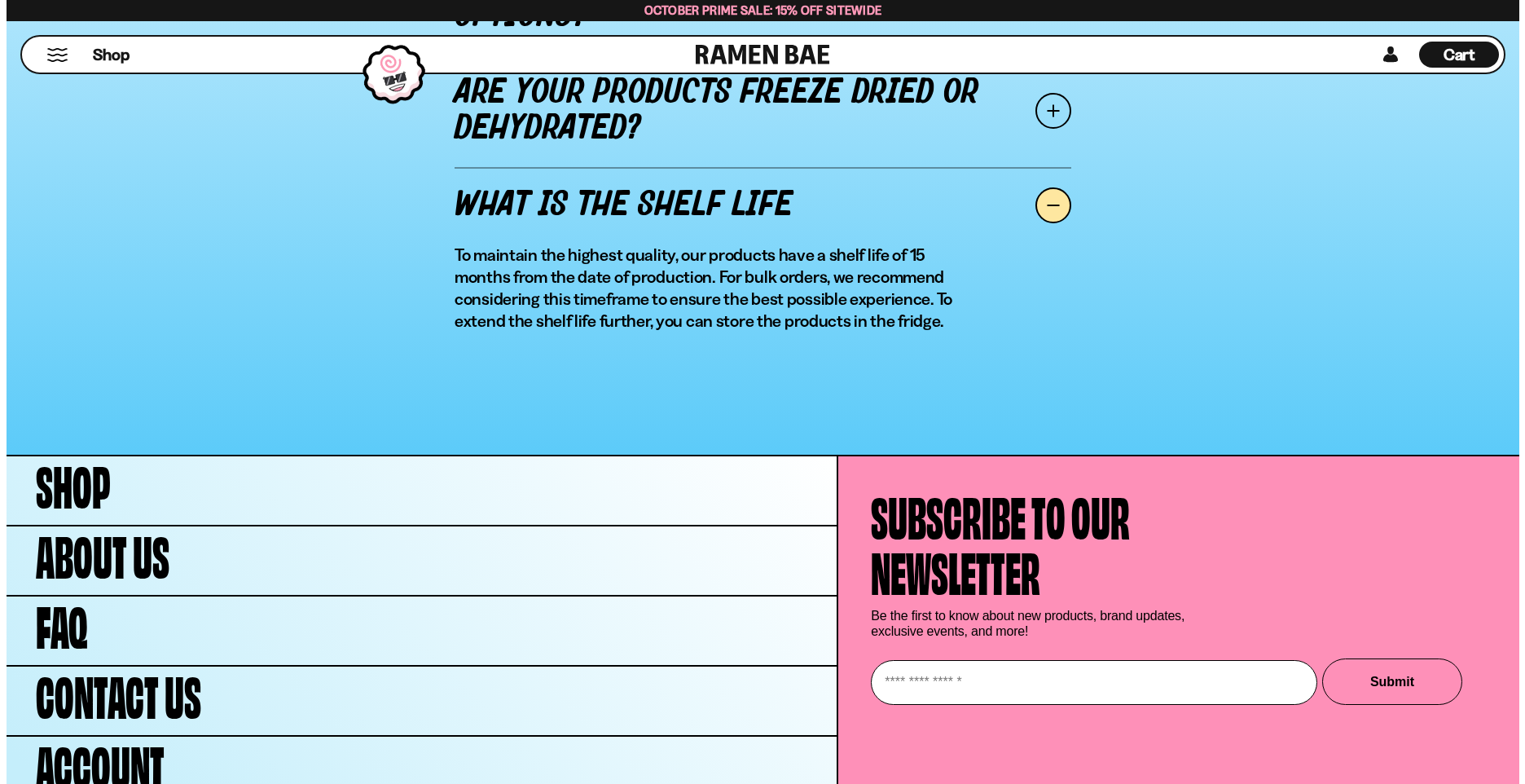
scroll to position [2286, 0]
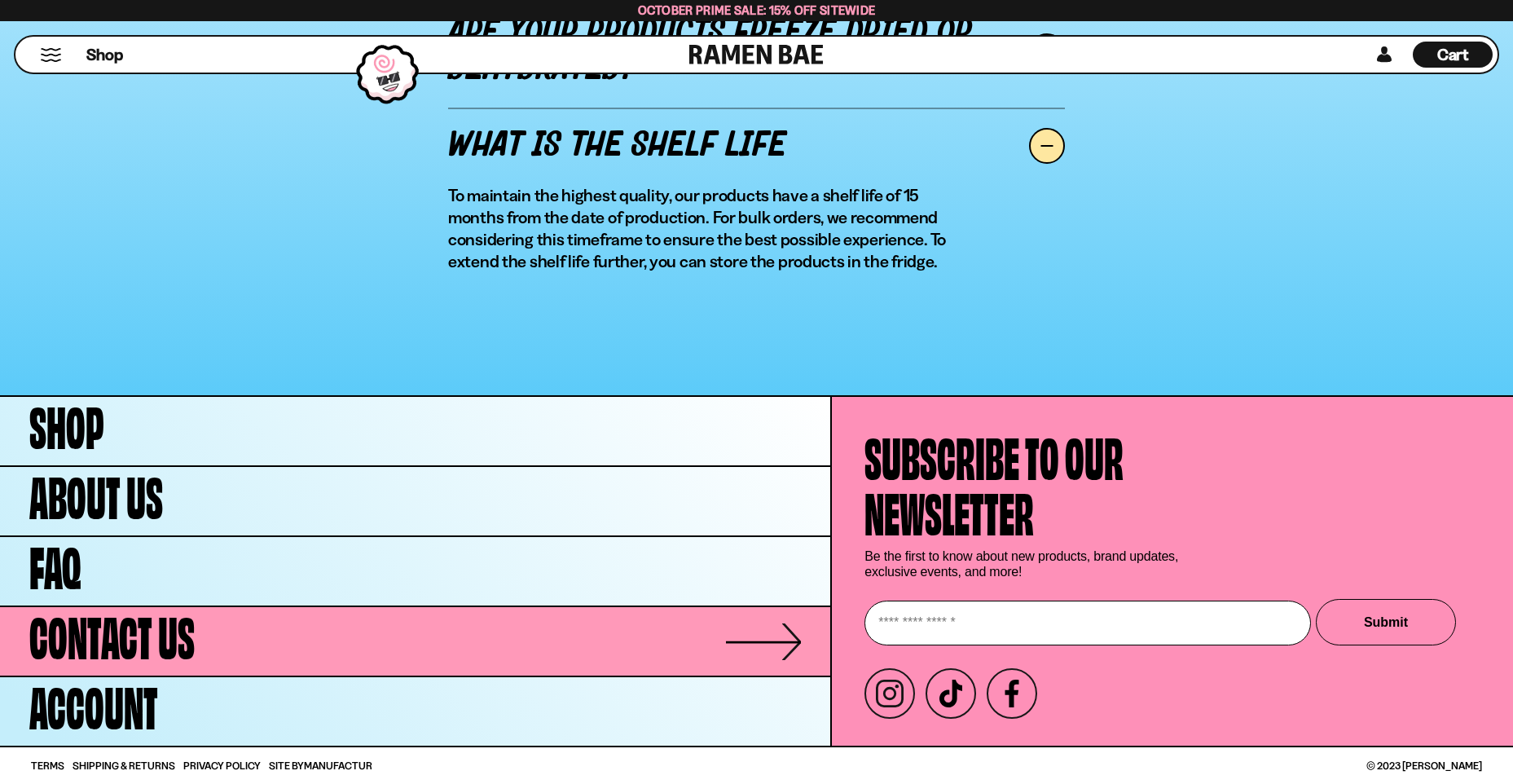
click at [310, 641] on link "Contact Us" at bounding box center [414, 641] width 830 height 68
